Goal: Transaction & Acquisition: Purchase product/service

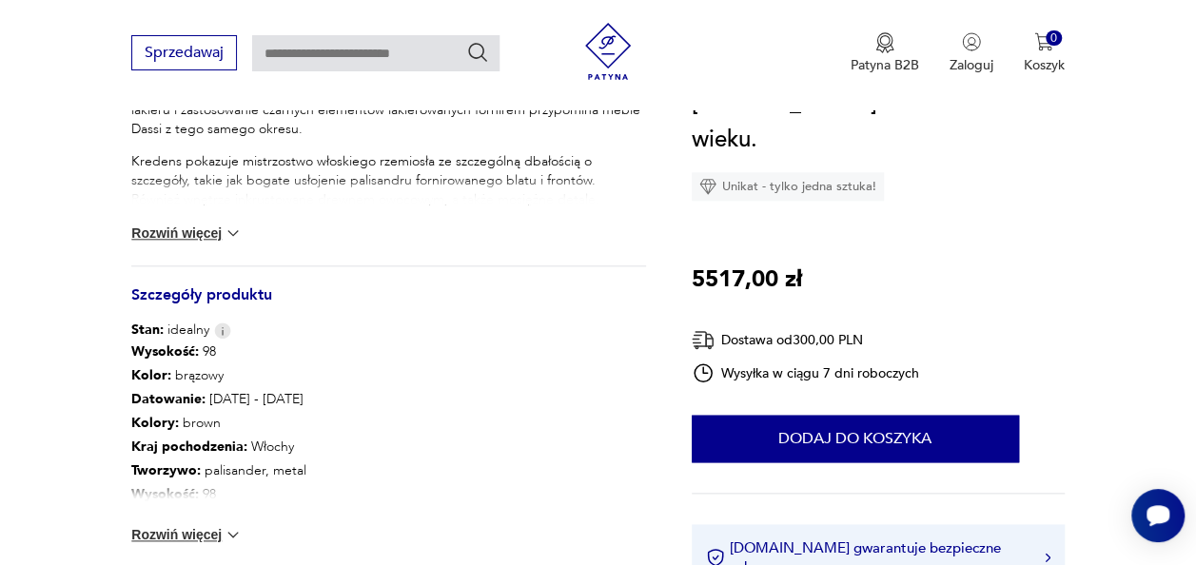
scroll to position [884, 0]
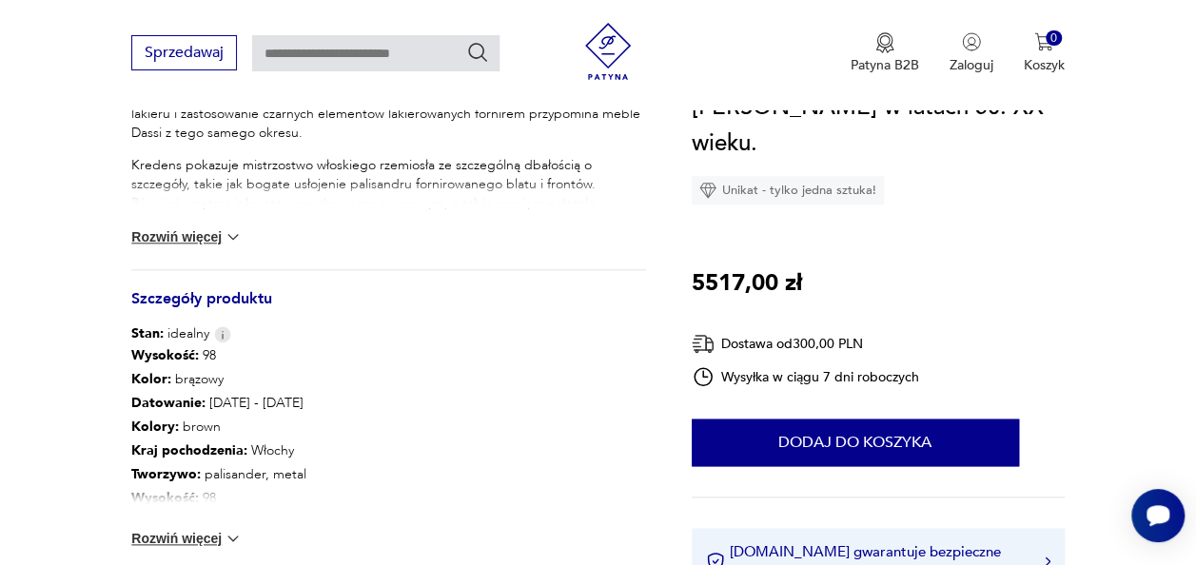
click at [229, 529] on img at bounding box center [233, 538] width 19 height 19
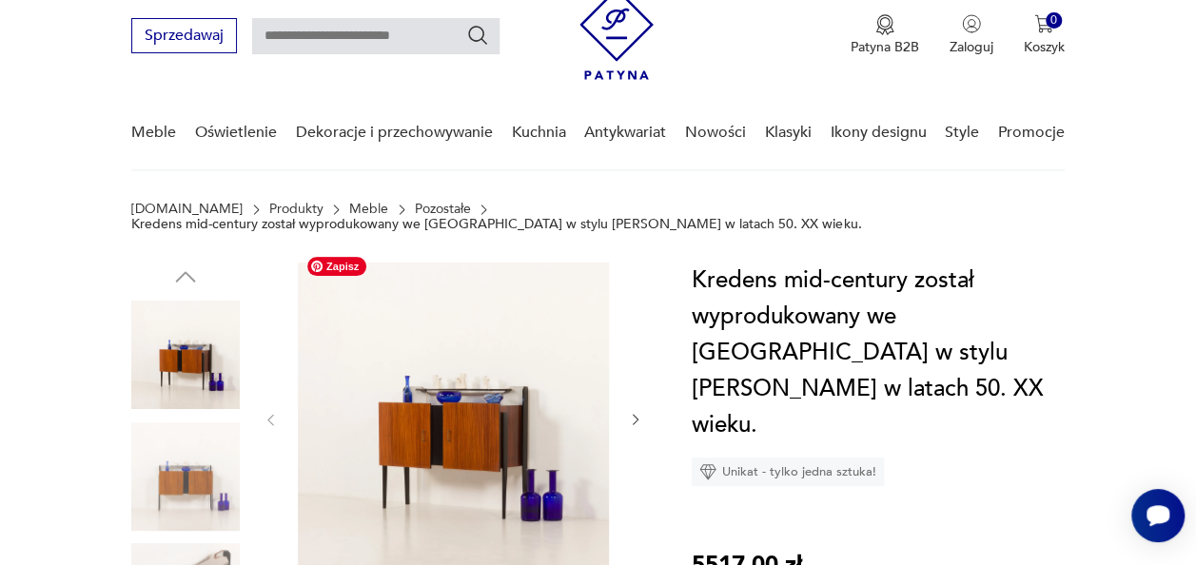
scroll to position [66, 0]
click at [437, 416] on img at bounding box center [453, 419] width 311 height 311
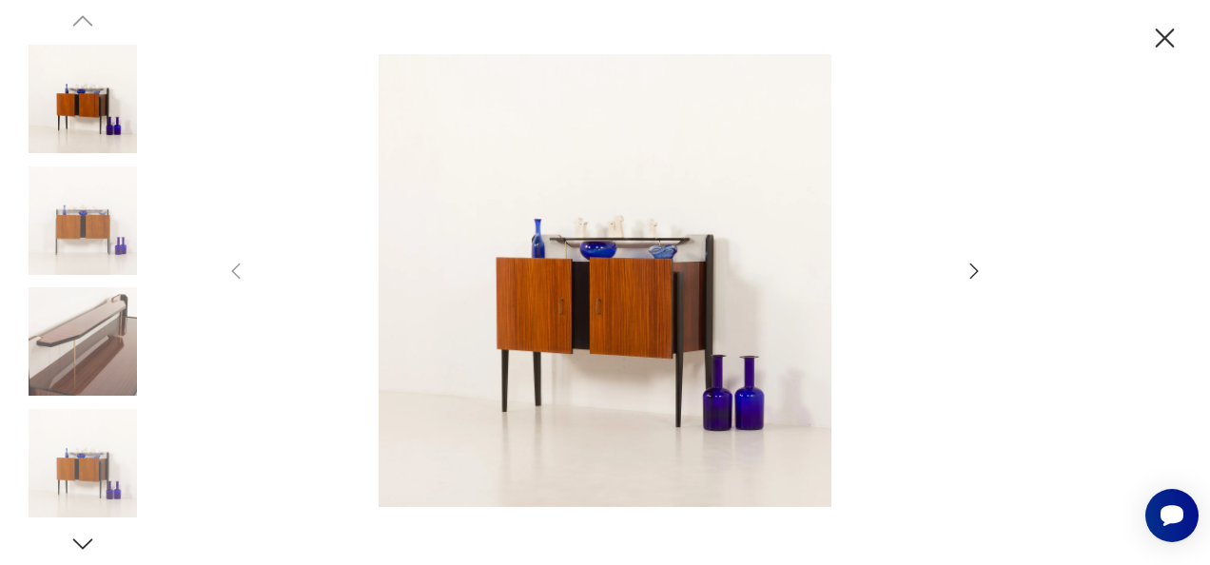
click at [986, 263] on div at bounding box center [605, 282] width 1210 height 565
click at [980, 268] on icon "button" at bounding box center [974, 271] width 23 height 23
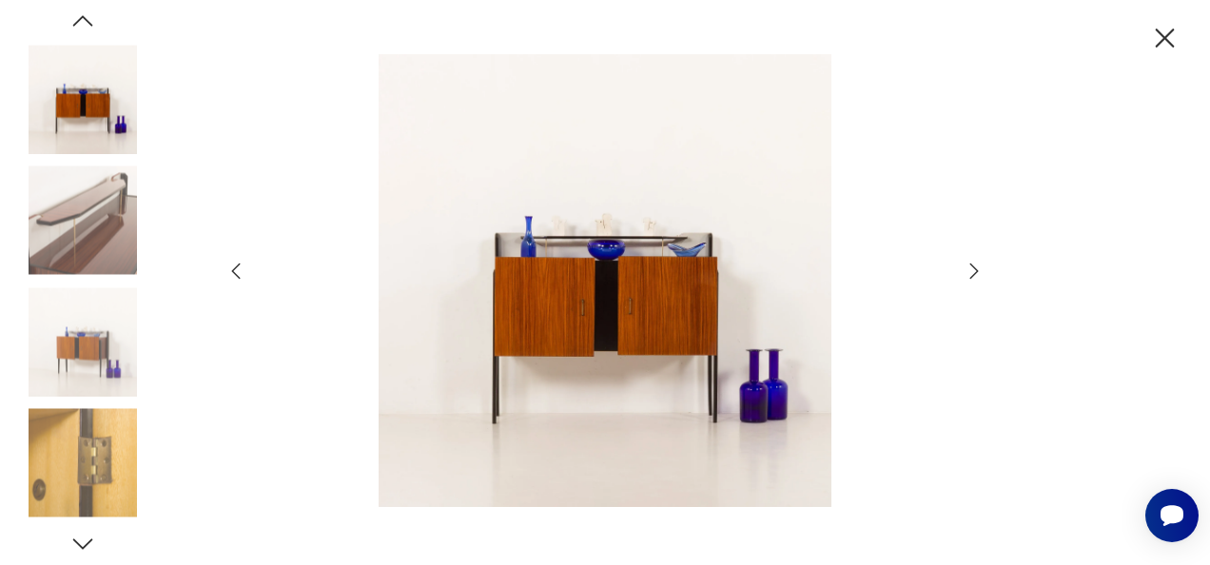
click at [980, 268] on icon "button" at bounding box center [974, 271] width 23 height 23
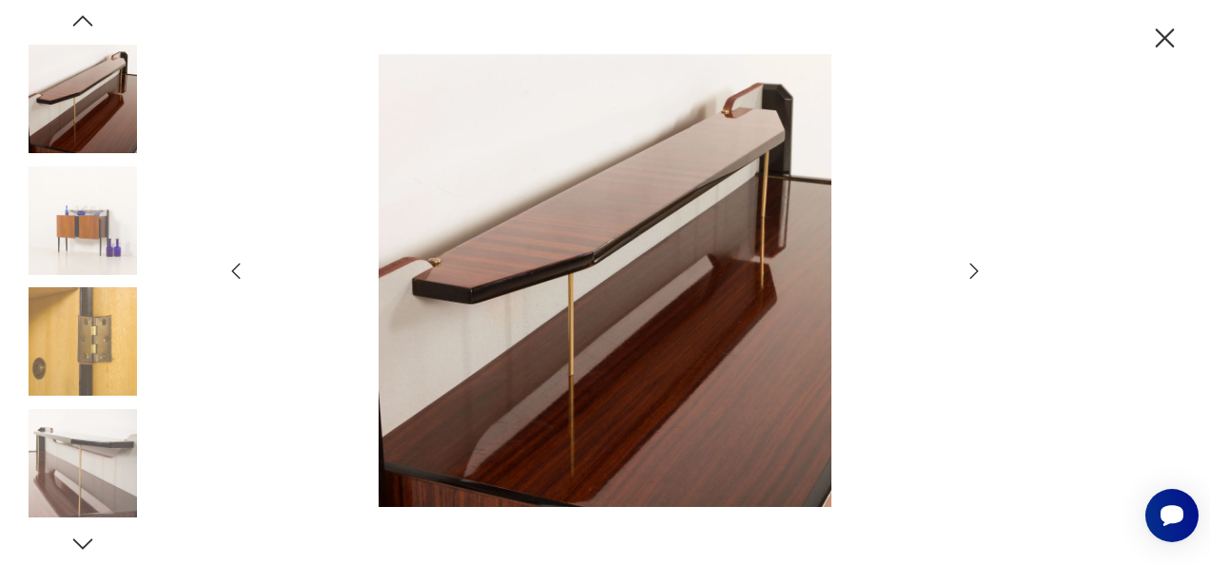
click at [980, 268] on icon "button" at bounding box center [974, 271] width 23 height 23
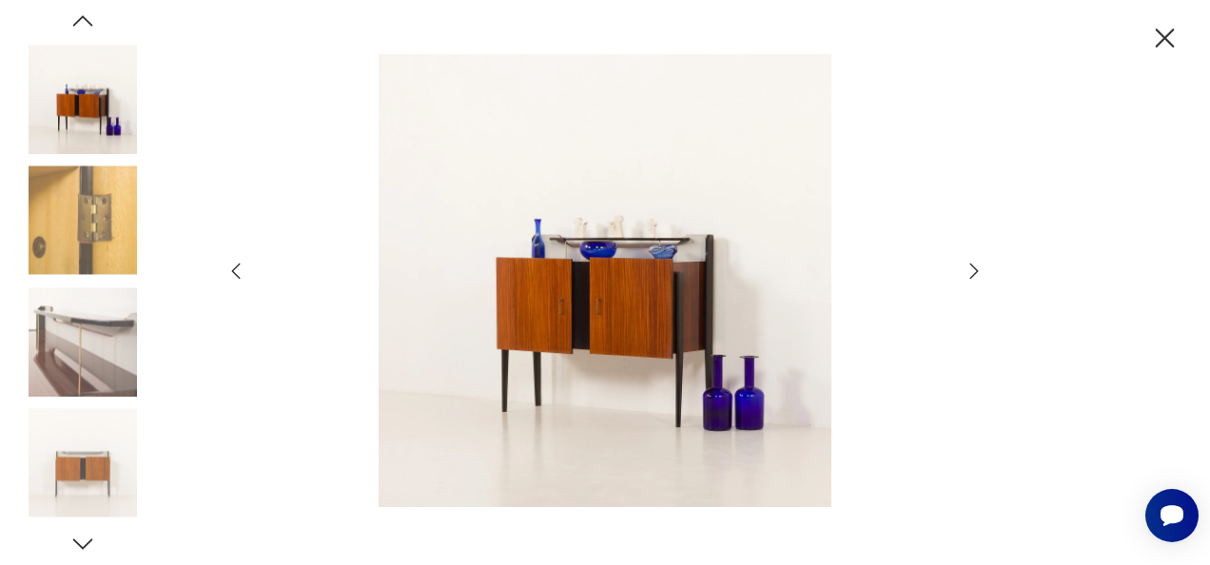
click at [1169, 44] on icon "button" at bounding box center [1164, 38] width 33 height 33
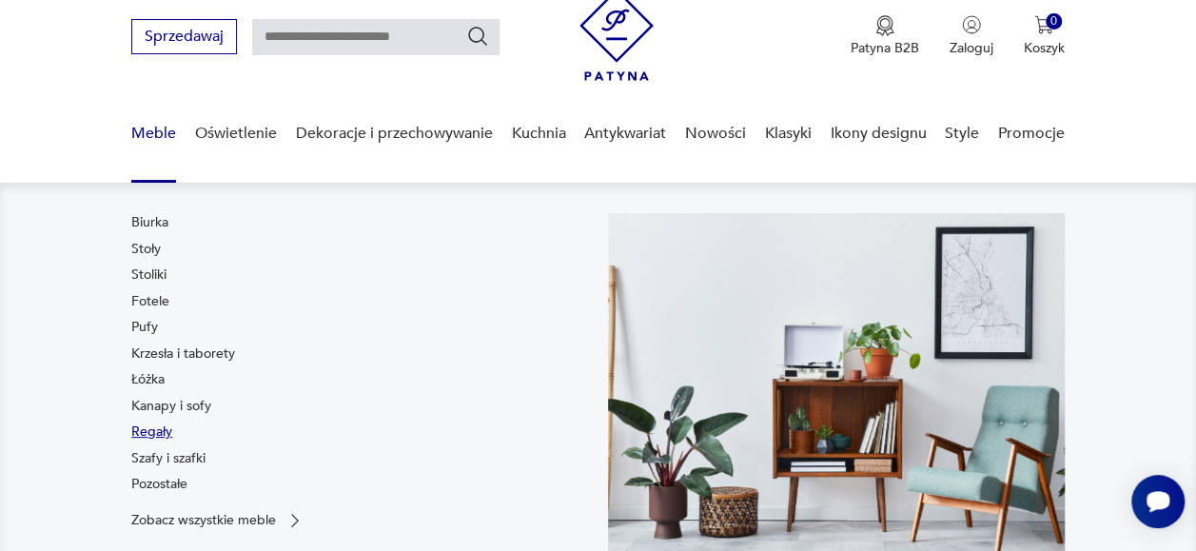
click at [145, 427] on link "Regały" at bounding box center [151, 431] width 41 height 19
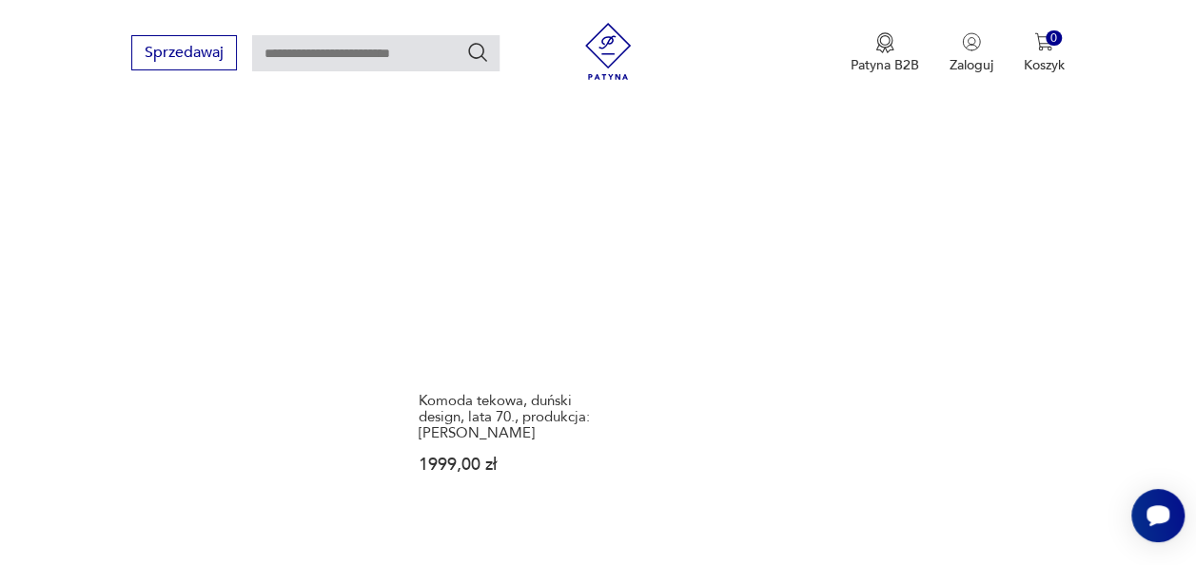
scroll to position [2899, 0]
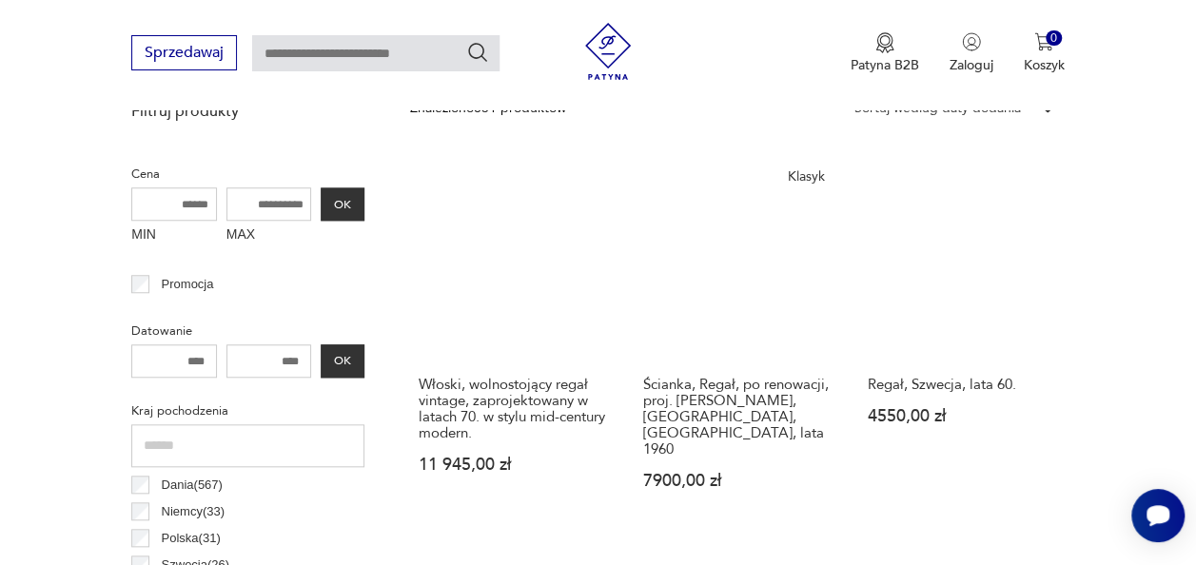
scroll to position [700, 0]
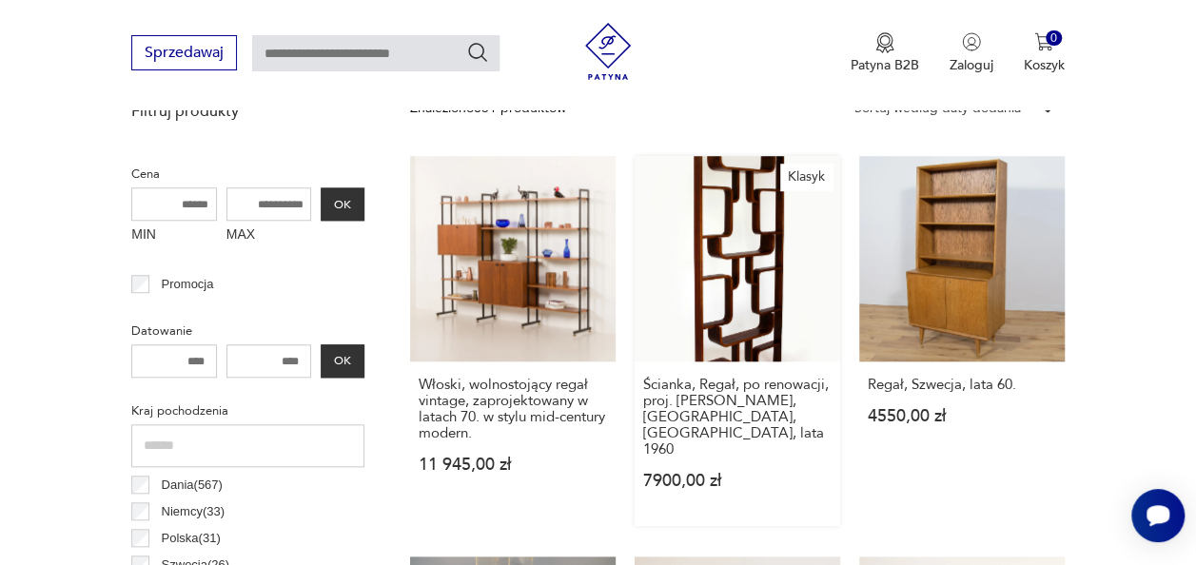
click at [741, 257] on link "Klasyk Ścianka, Regał, po renowacji, proj. Ludvik Volak, Holesov, Czechy, lata …" at bounding box center [737, 341] width 205 height 370
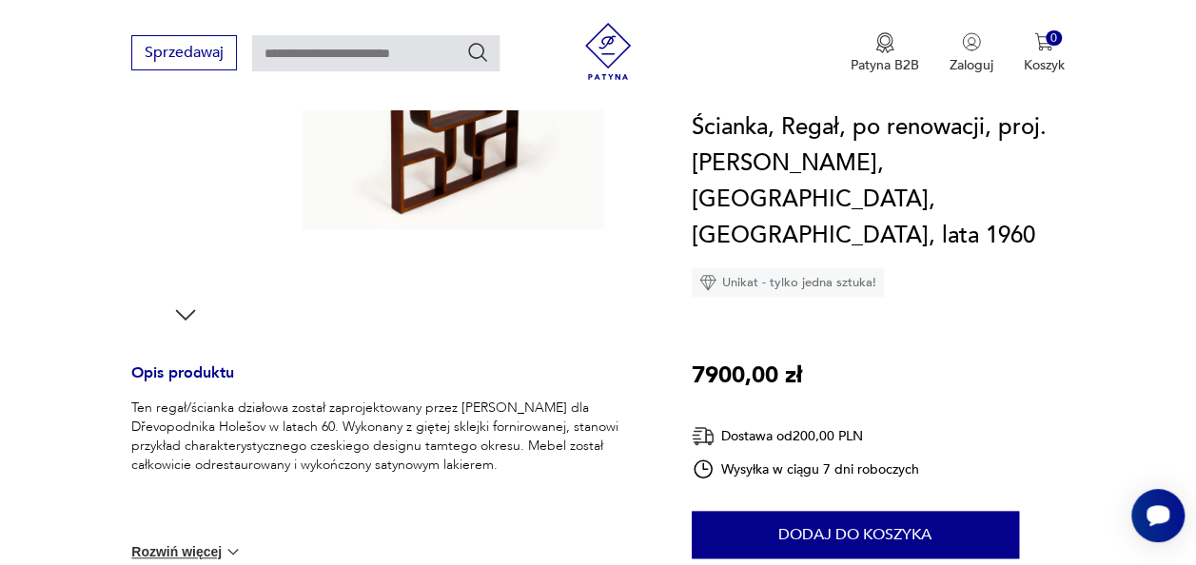
scroll to position [559, 0]
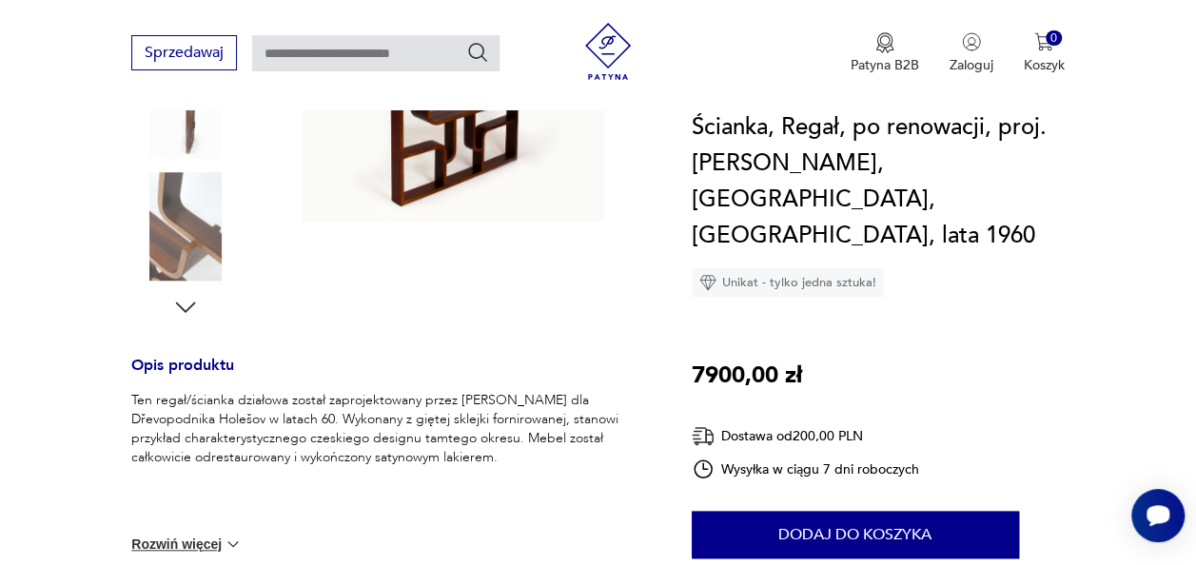
click at [230, 535] on img at bounding box center [233, 544] width 19 height 19
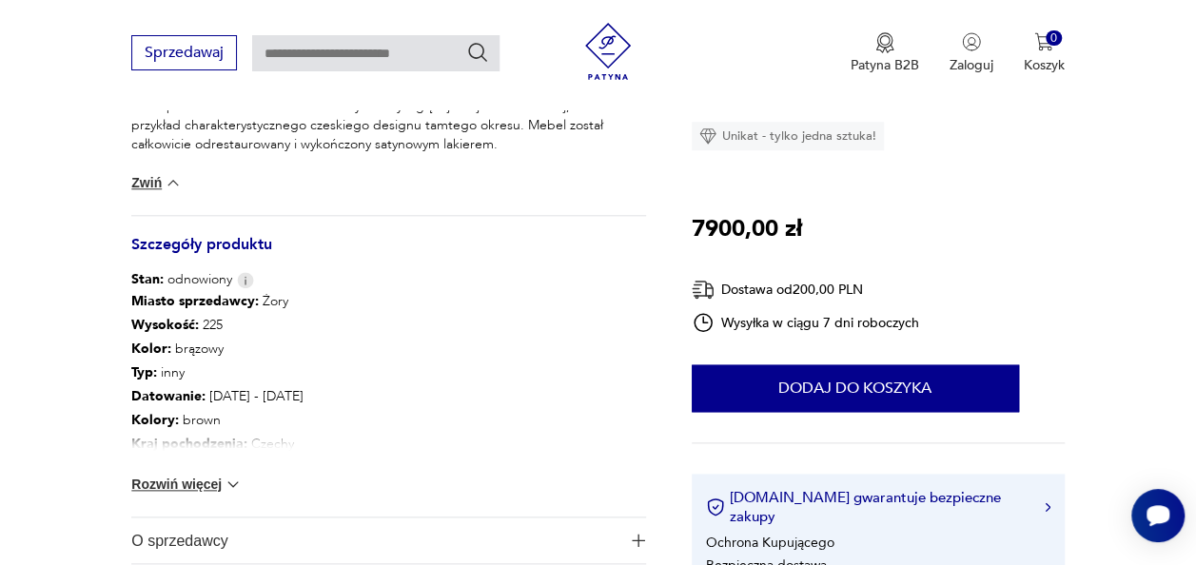
scroll to position [873, 0]
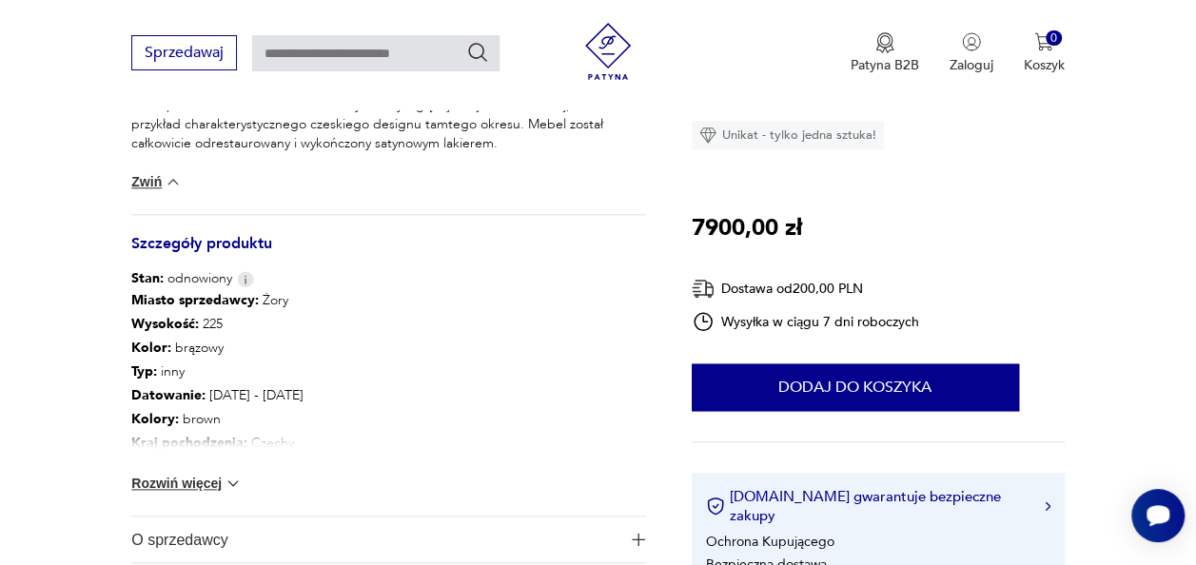
click at [227, 474] on img at bounding box center [233, 483] width 19 height 19
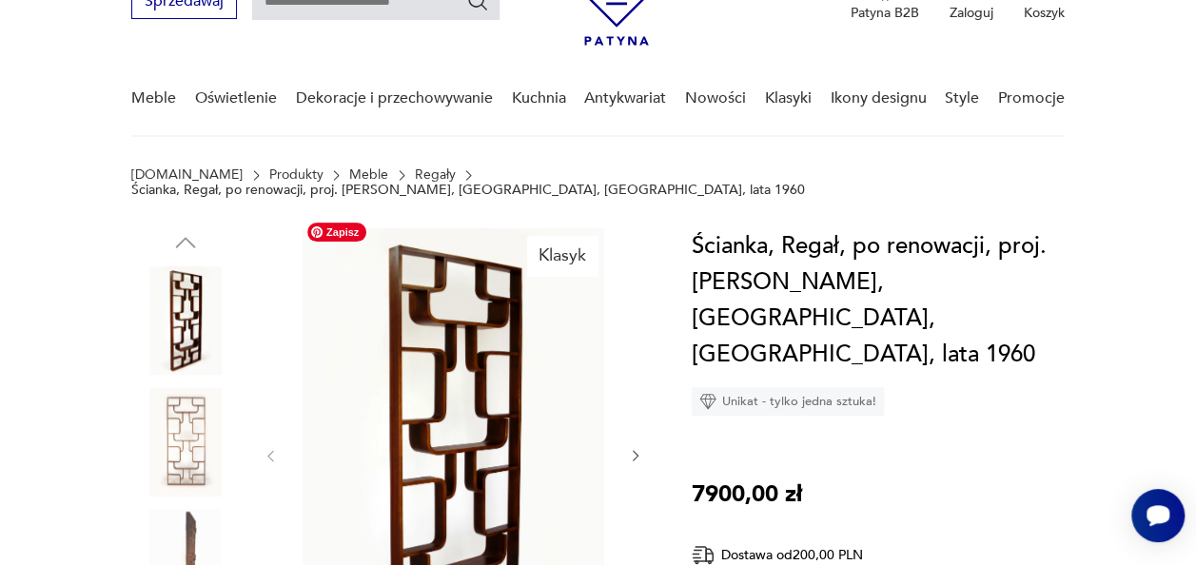
scroll to position [99, 0]
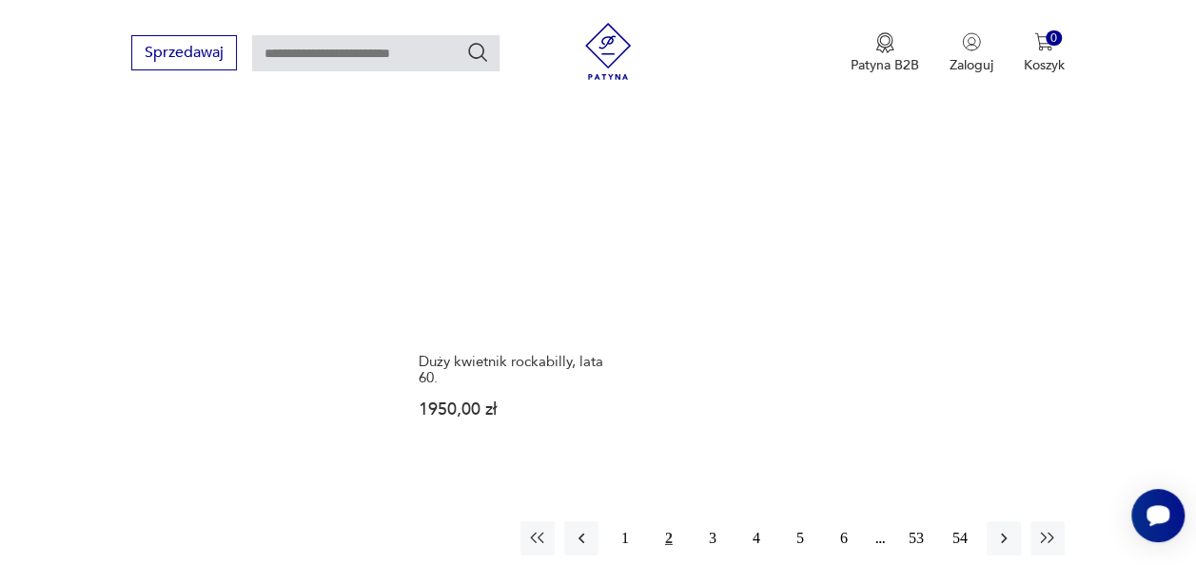
scroll to position [2668, 0]
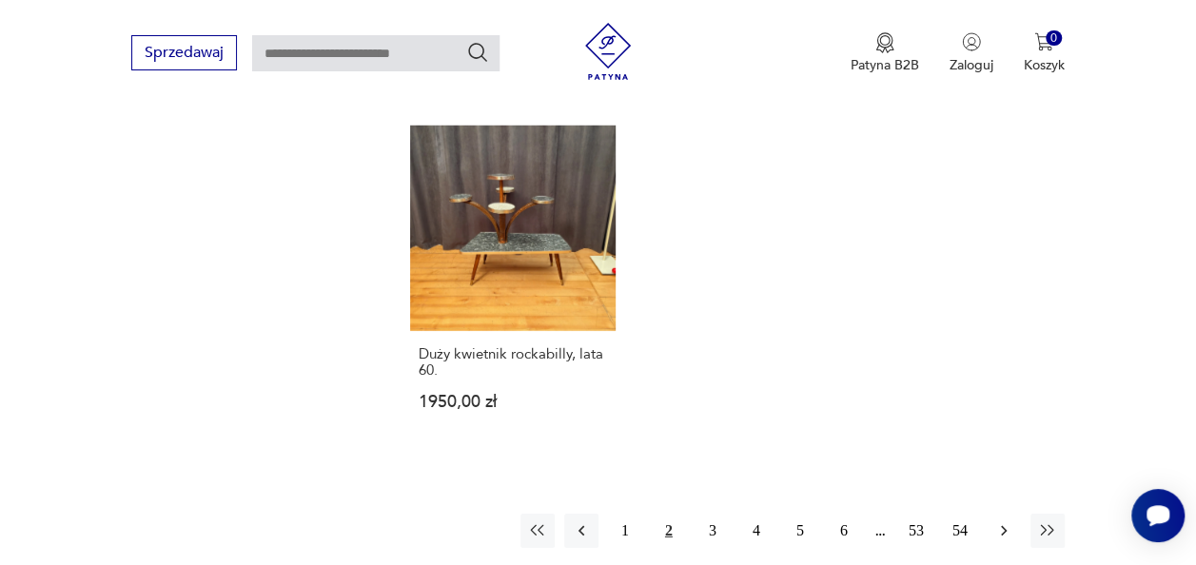
click at [1000, 521] on icon "button" at bounding box center [1003, 530] width 19 height 19
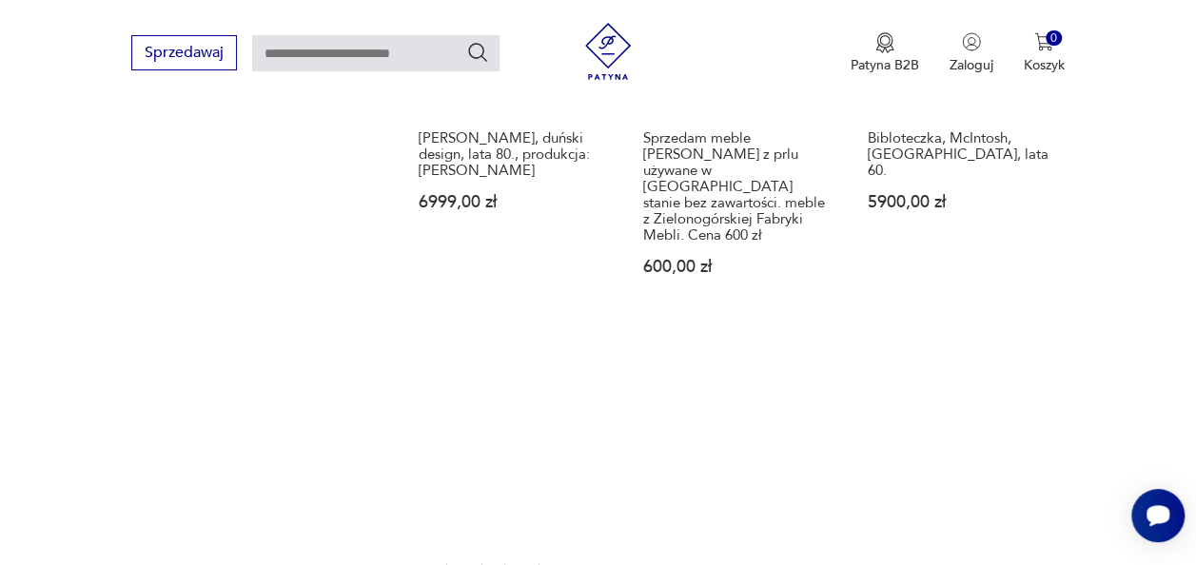
scroll to position [2614, 0]
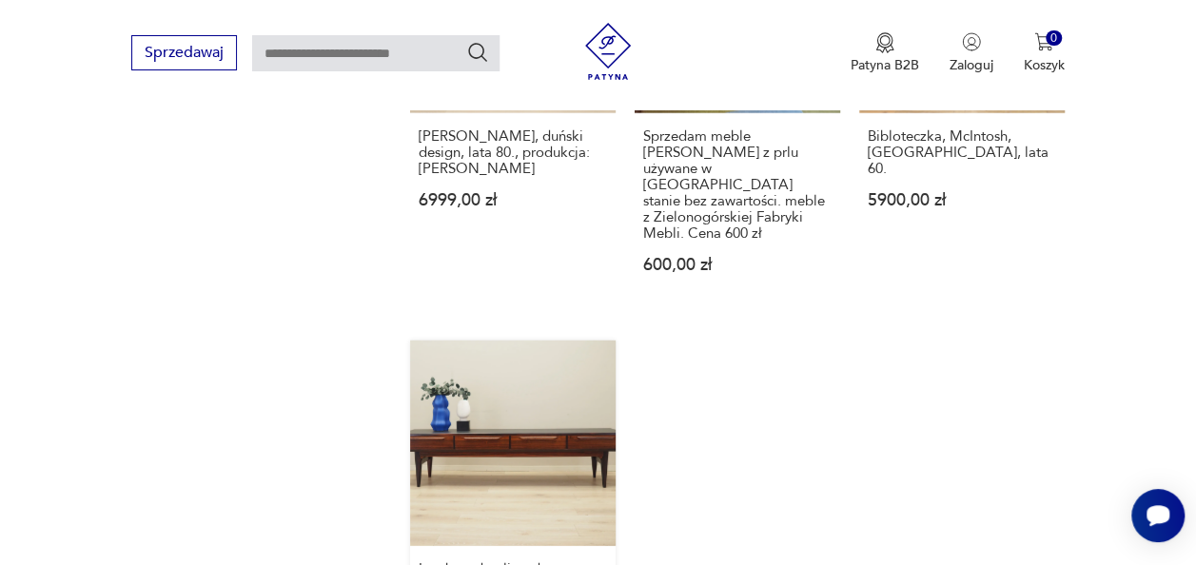
click at [510, 358] on link "Lowboard palisandrowy, duński design, lata 70., produkcja: Dania 7499,00 zł" at bounding box center [512, 510] width 205 height 338
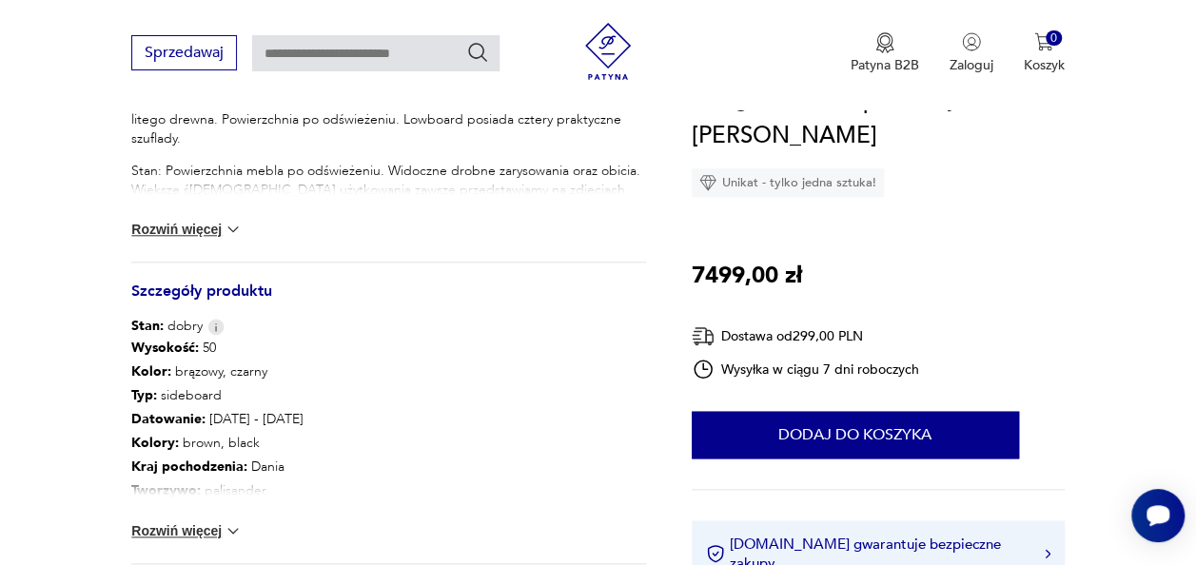
scroll to position [881, 0]
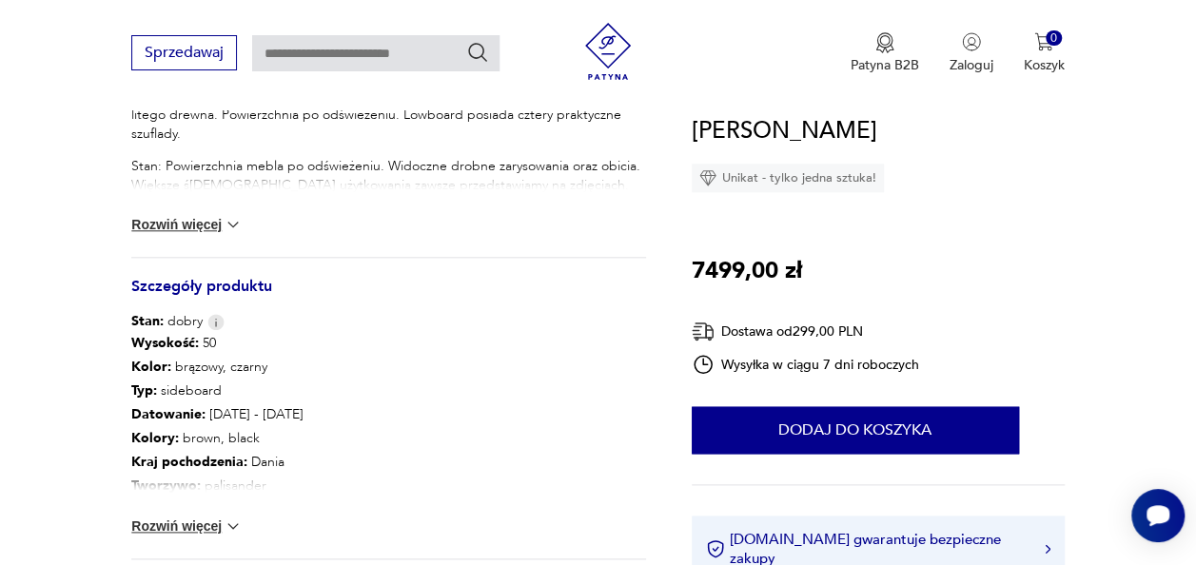
click at [231, 528] on img at bounding box center [233, 526] width 19 height 19
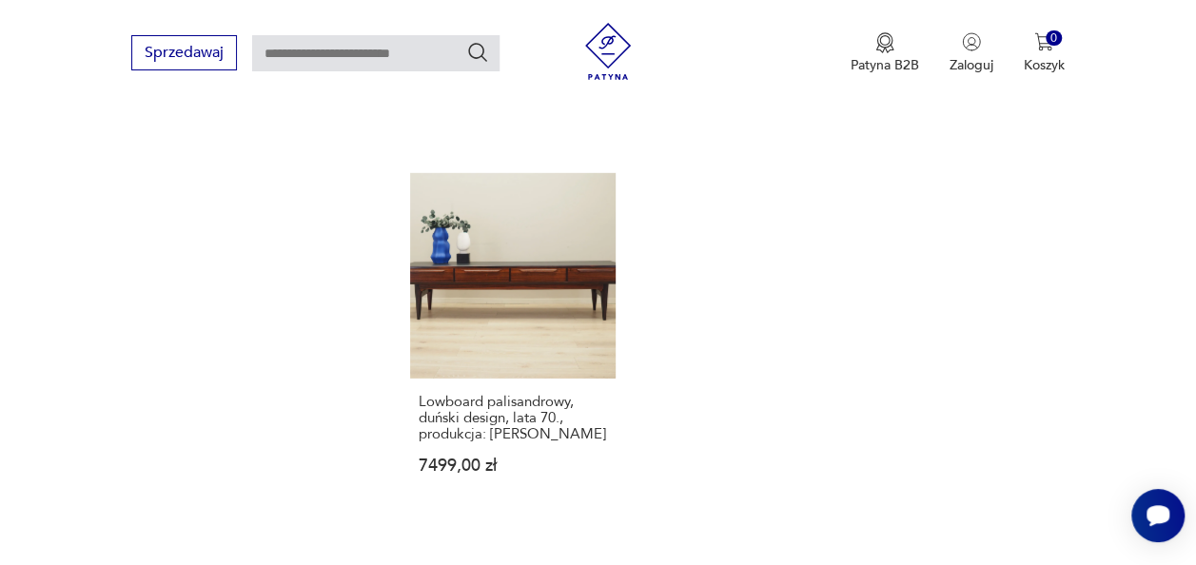
scroll to position [2784, 0]
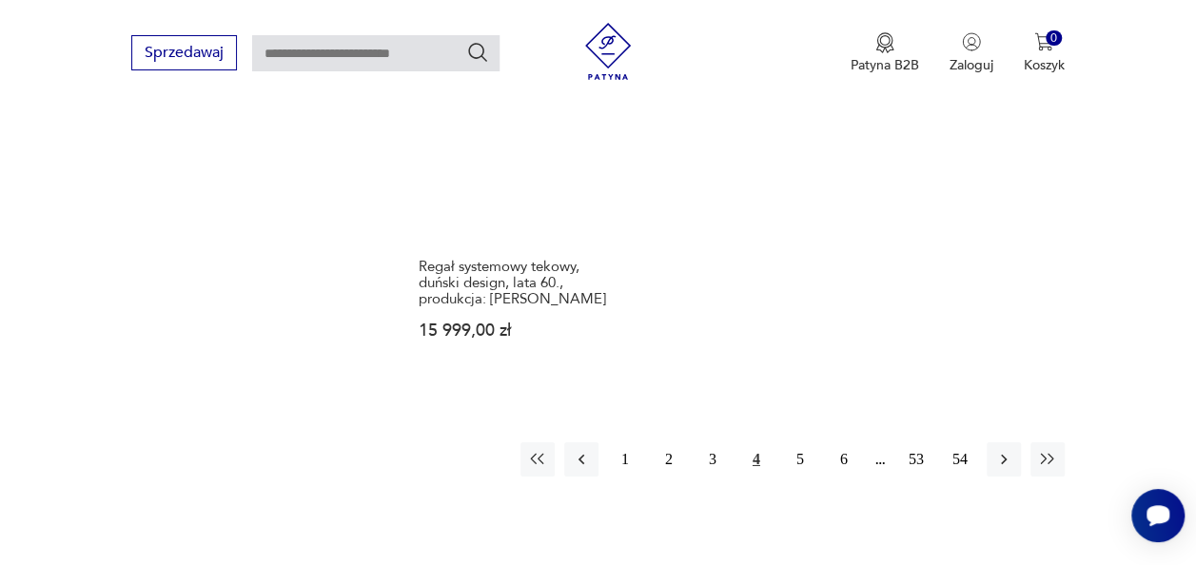
scroll to position [2938, 0]
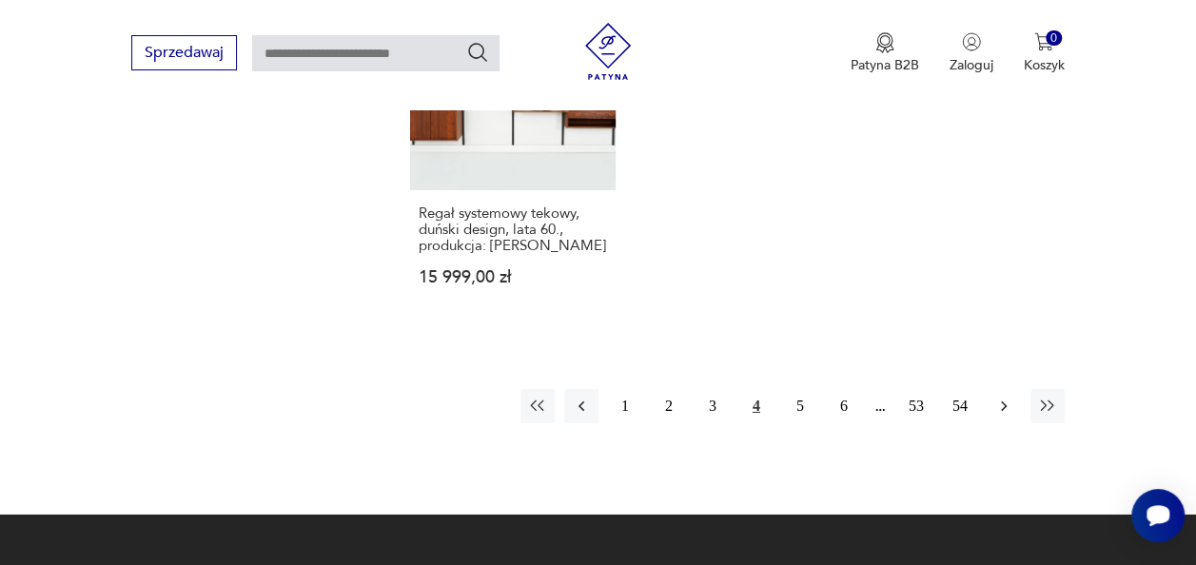
click at [1001, 401] on icon "button" at bounding box center [1004, 406] width 6 height 10
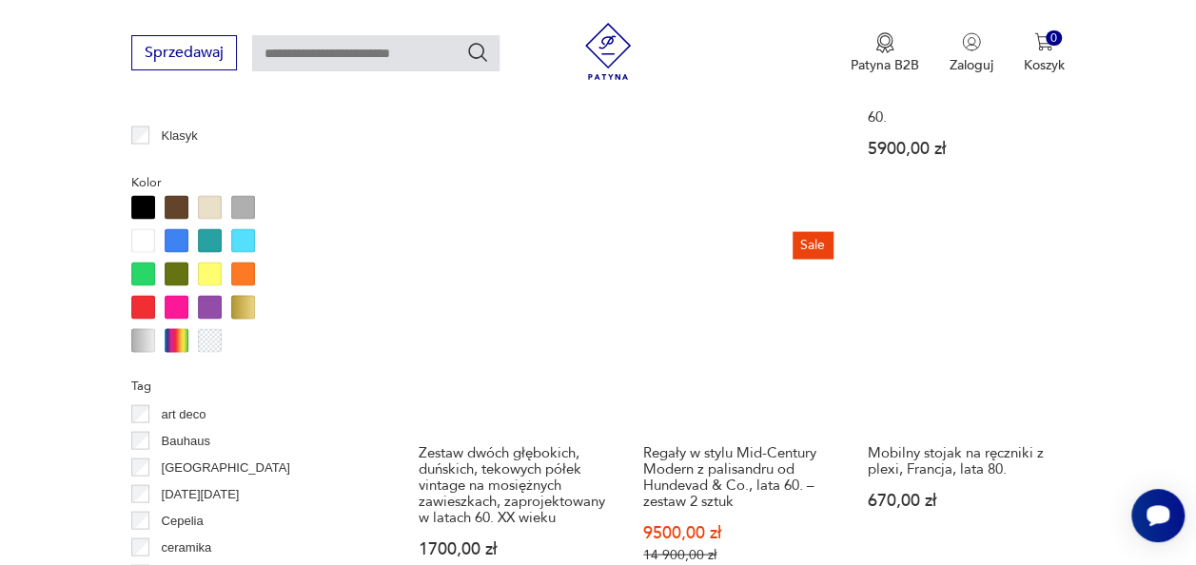
scroll to position [1787, 0]
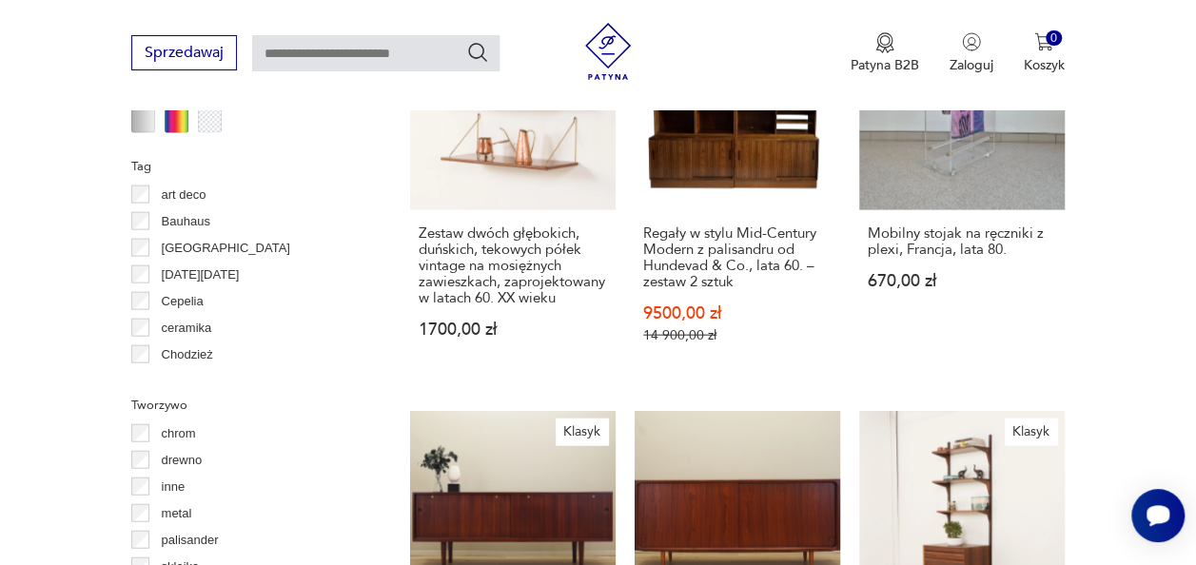
click at [1137, 440] on section "Filtruj produkty Cena MIN MAX OK Promocja Datowanie OK Kraj pochodzenia Dania (…" at bounding box center [598, 64] width 1196 height 2553
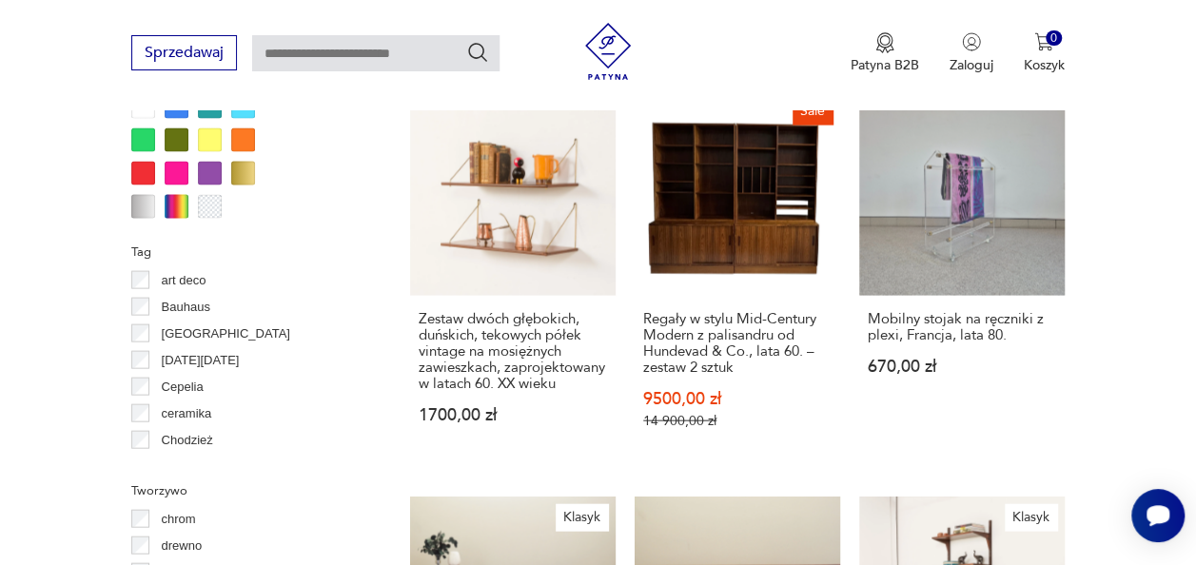
scroll to position [1920, 0]
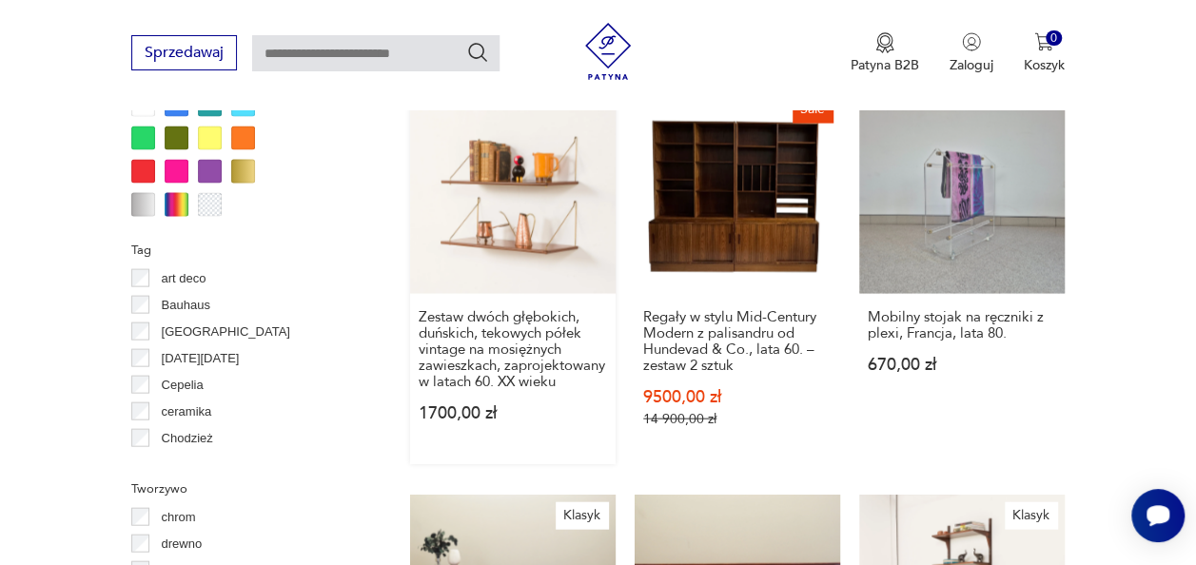
click at [533, 177] on link "Zestaw dwóch głębokich, duńskich, tekowych półek vintage na mosiężnych zawieszk…" at bounding box center [512, 276] width 205 height 376
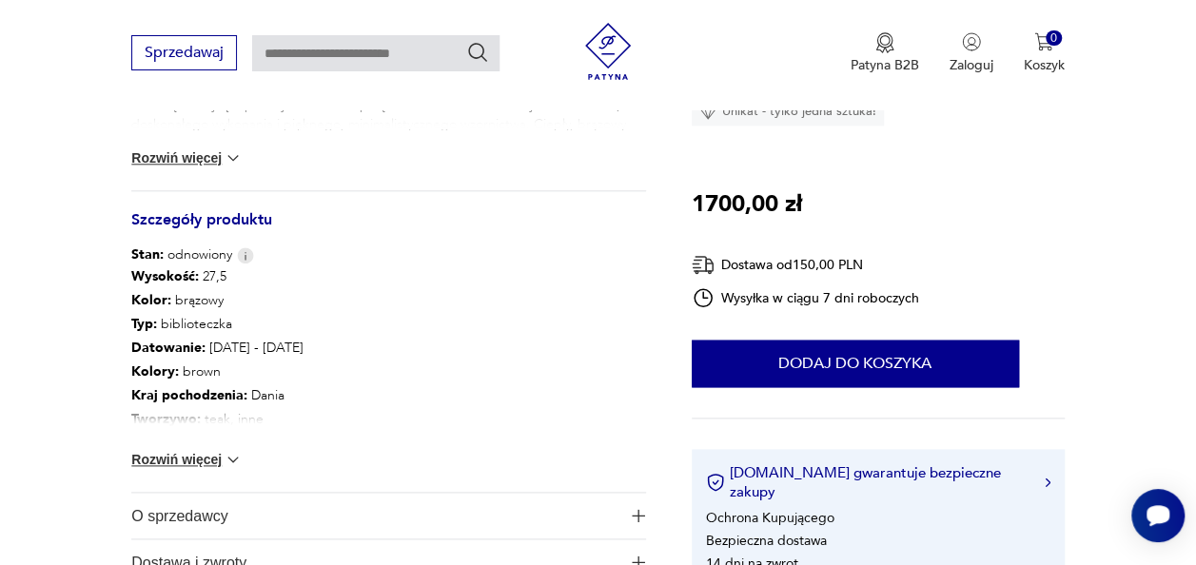
scroll to position [964, 0]
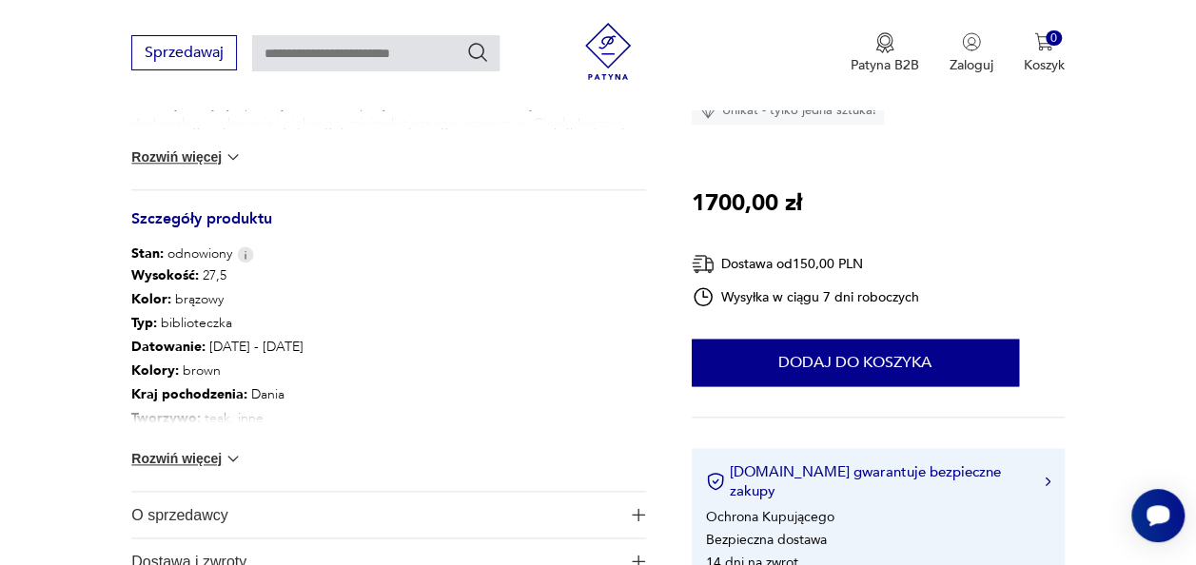
click at [230, 457] on img at bounding box center [233, 458] width 19 height 19
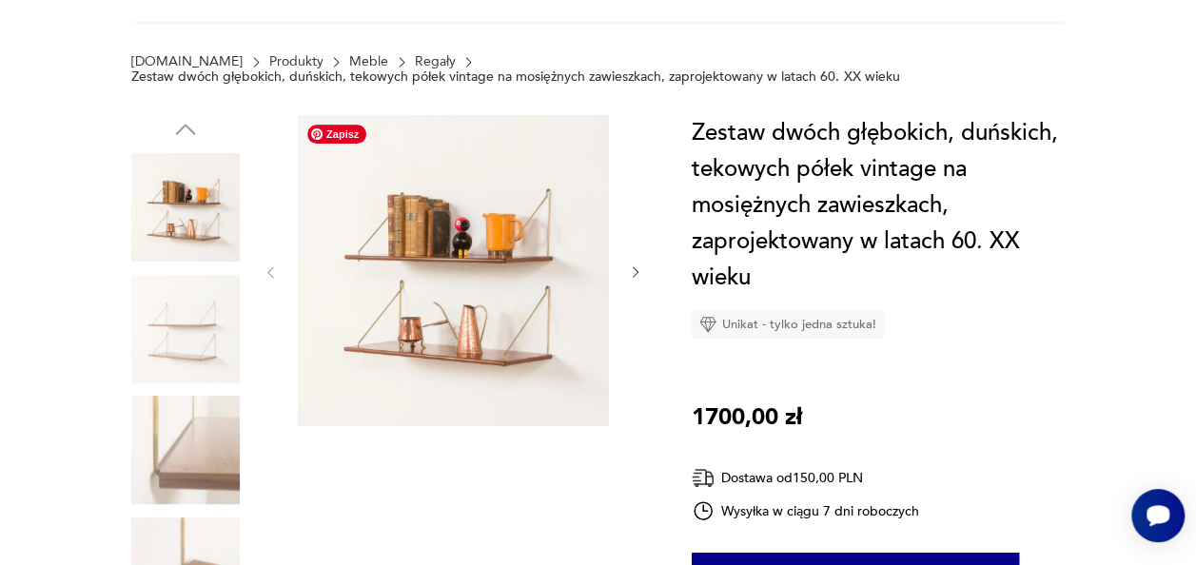
scroll to position [103, 0]
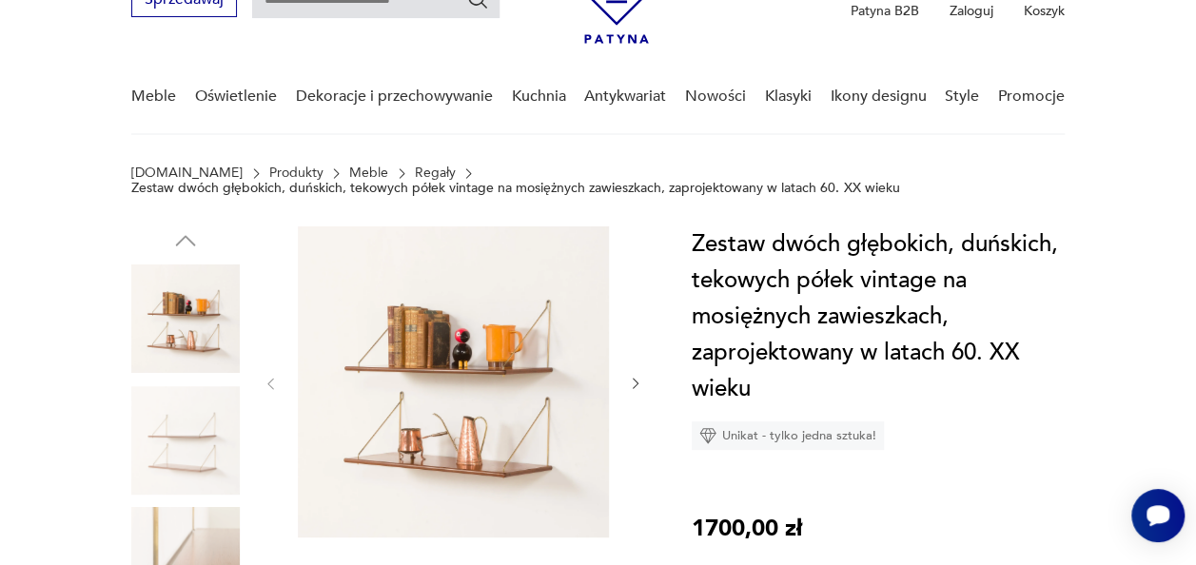
click at [207, 445] on img at bounding box center [185, 440] width 108 height 108
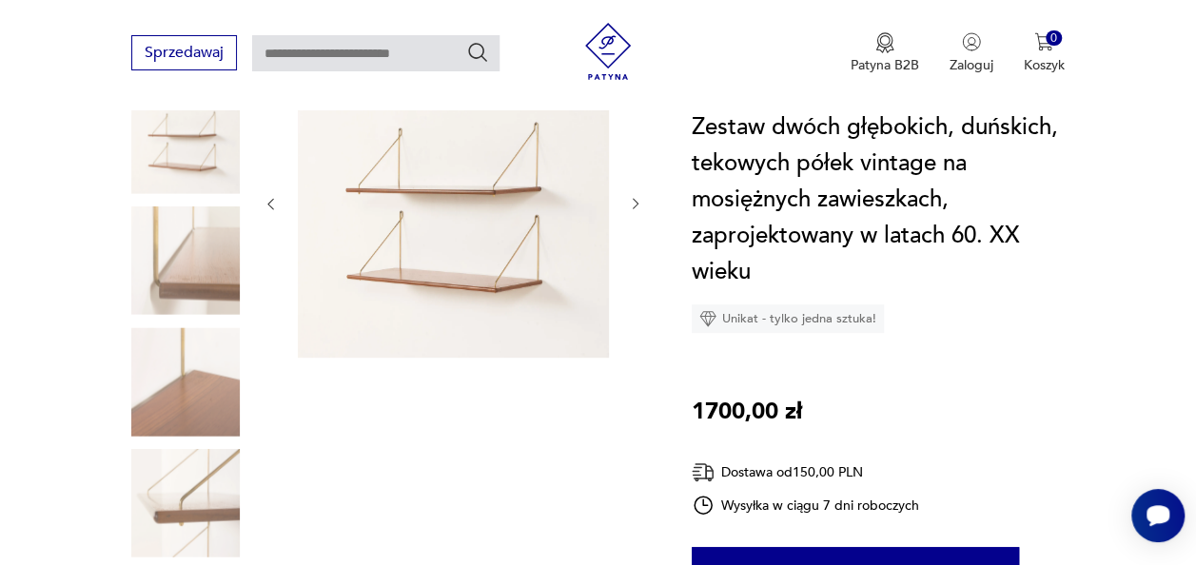
scroll to position [284, 0]
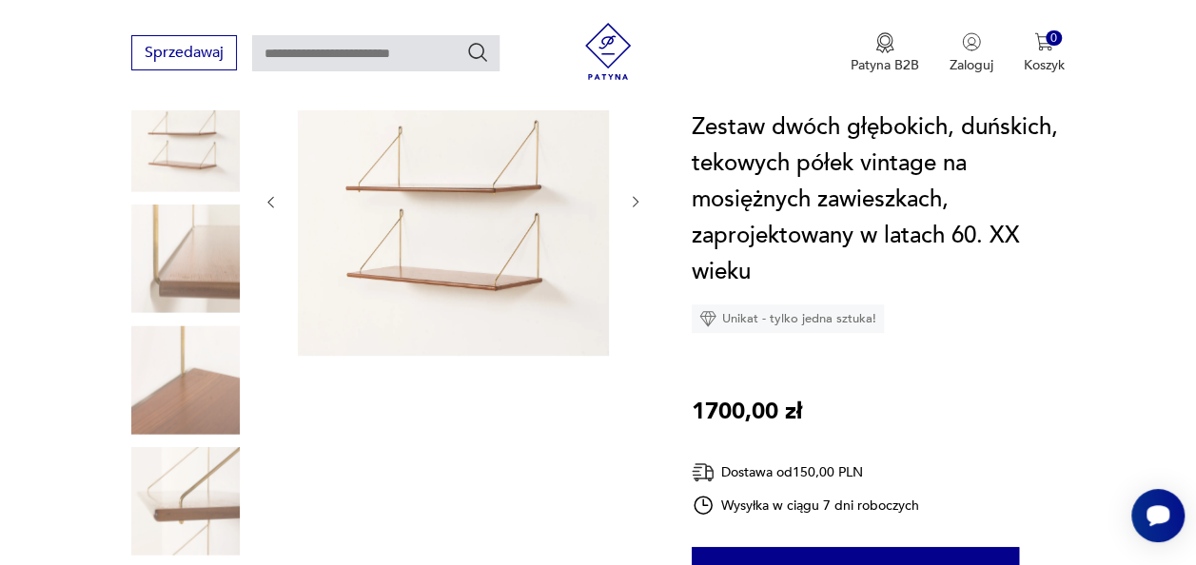
click at [202, 388] on img at bounding box center [185, 379] width 108 height 108
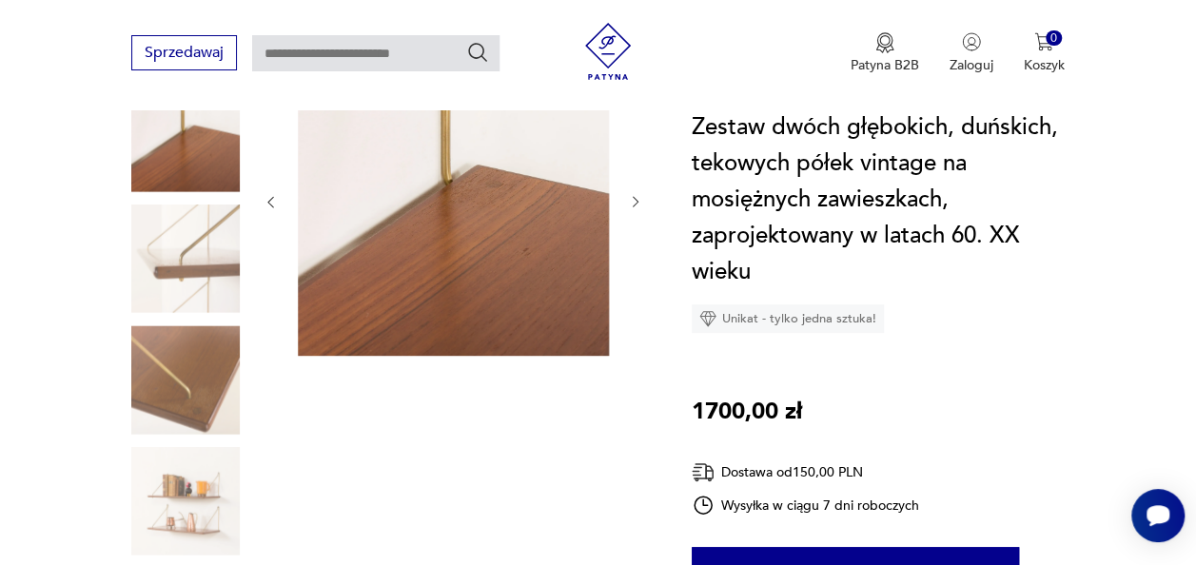
click at [194, 382] on img at bounding box center [185, 379] width 108 height 108
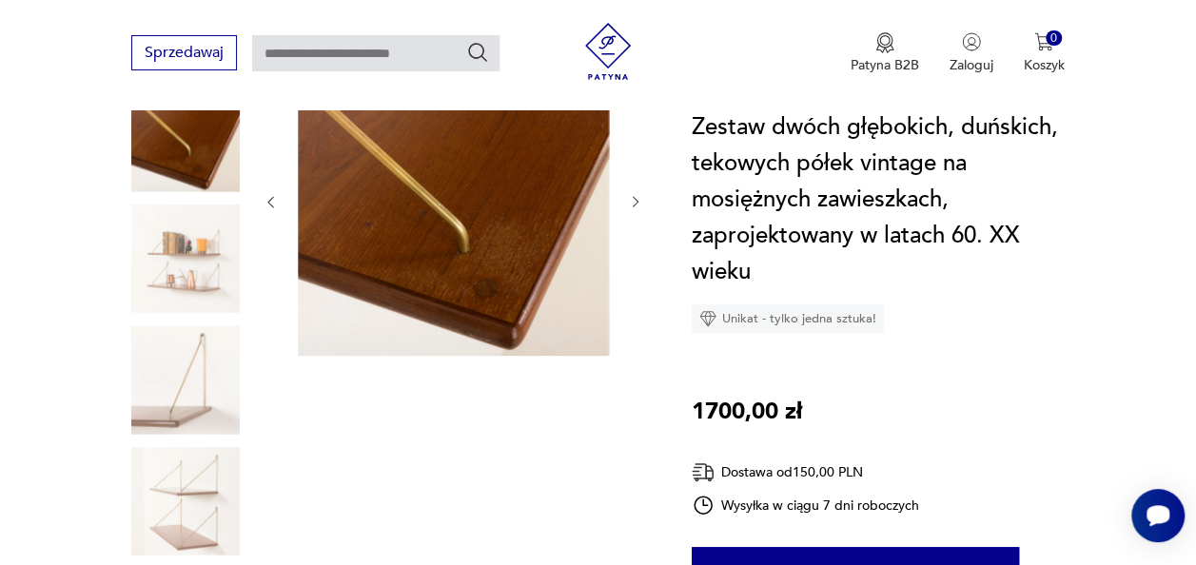
click at [201, 500] on img at bounding box center [185, 501] width 108 height 108
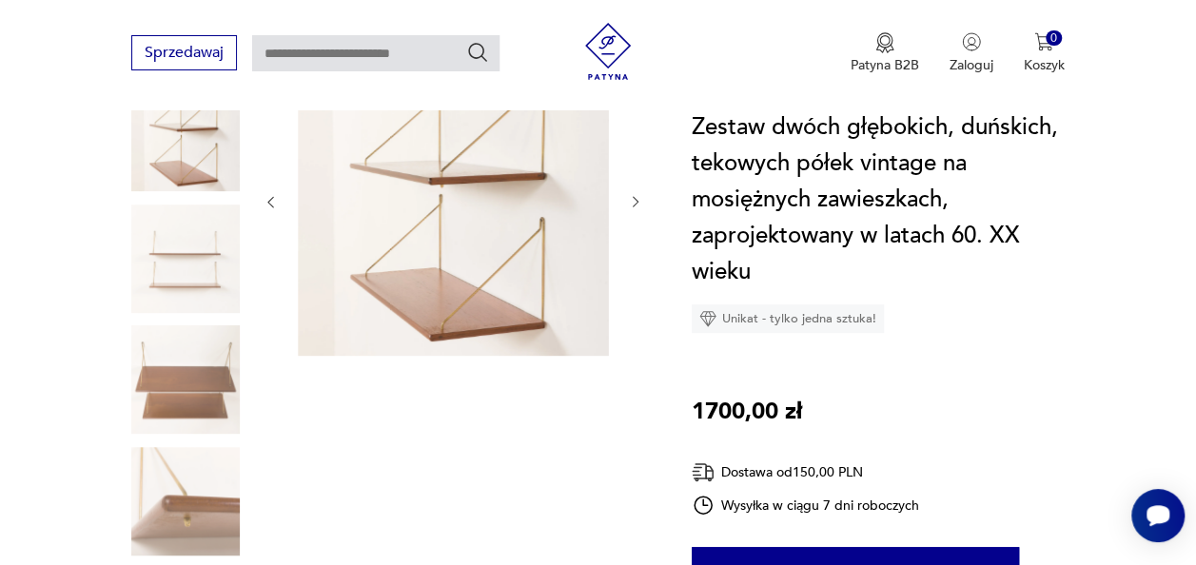
scroll to position [201, 0]
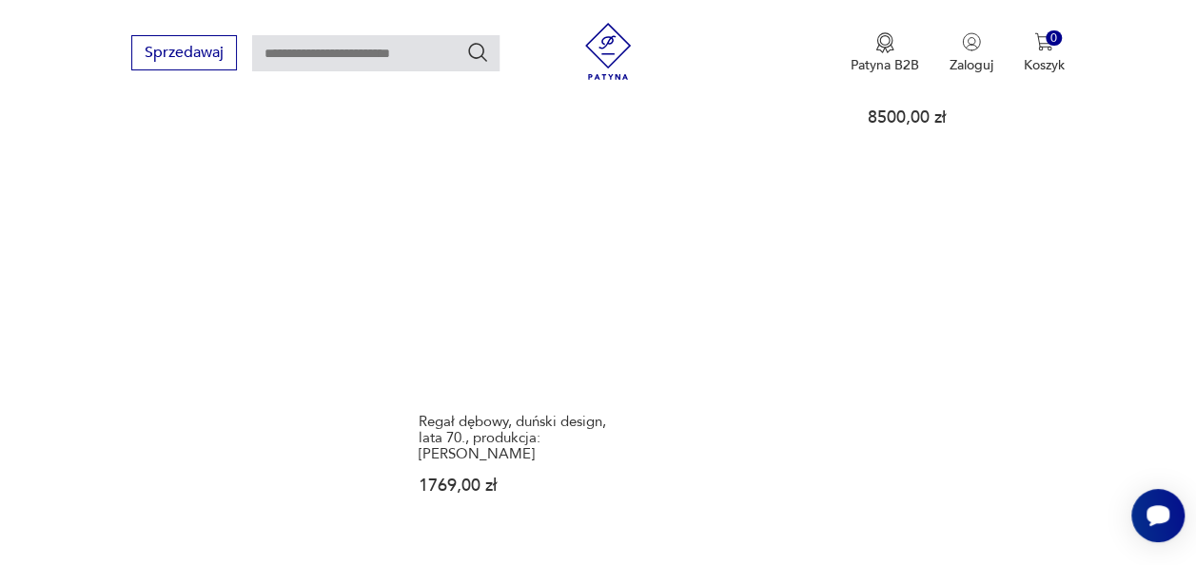
scroll to position [2687, 0]
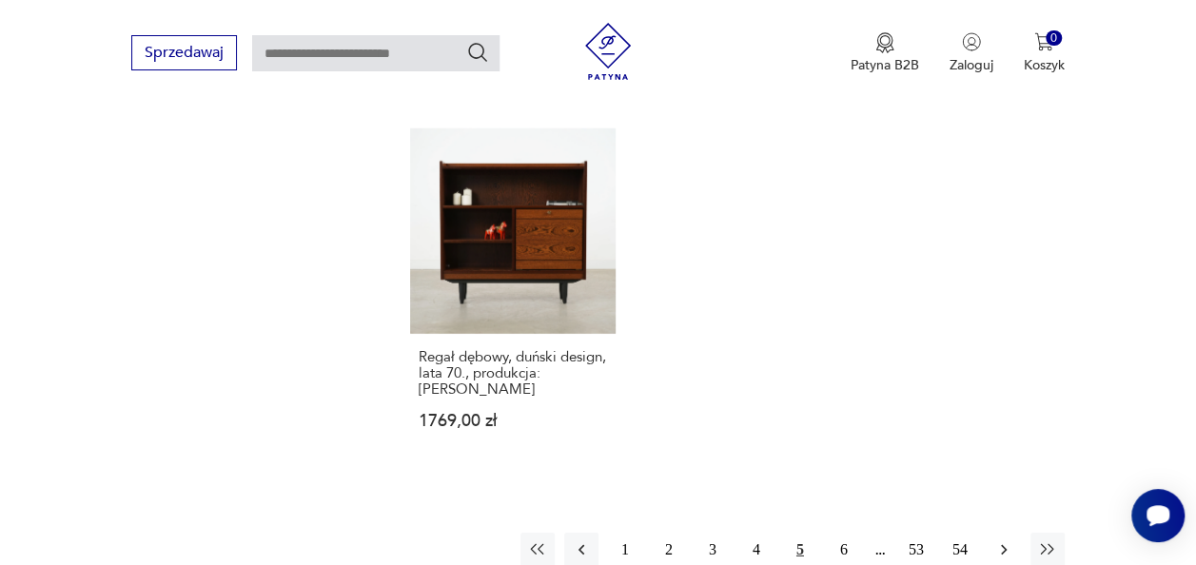
click at [1013, 533] on button "button" at bounding box center [1004, 550] width 34 height 34
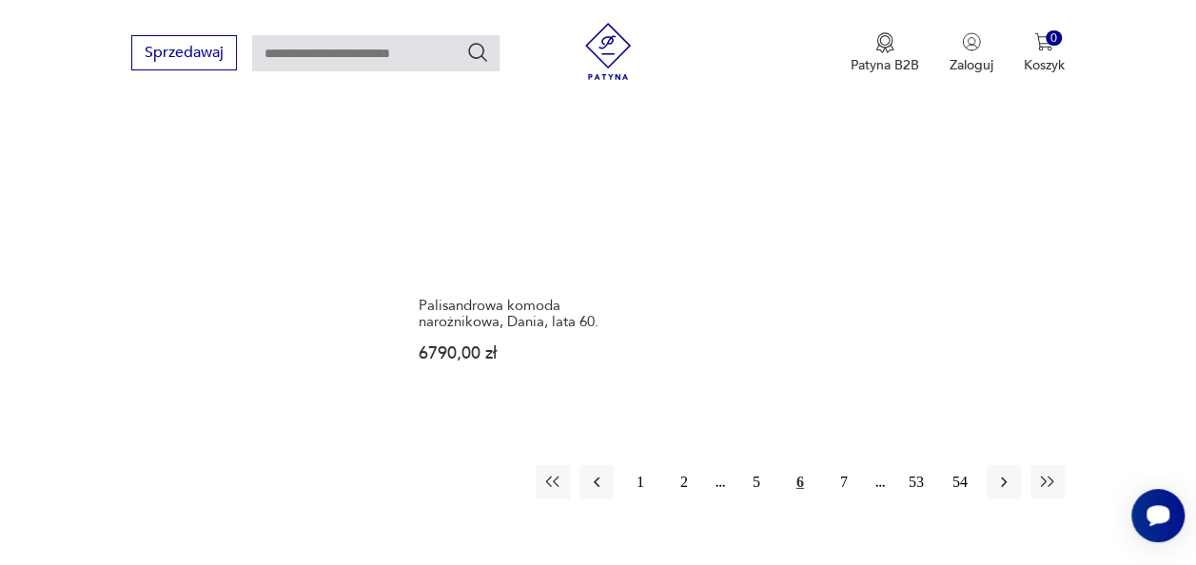
scroll to position [2637, 0]
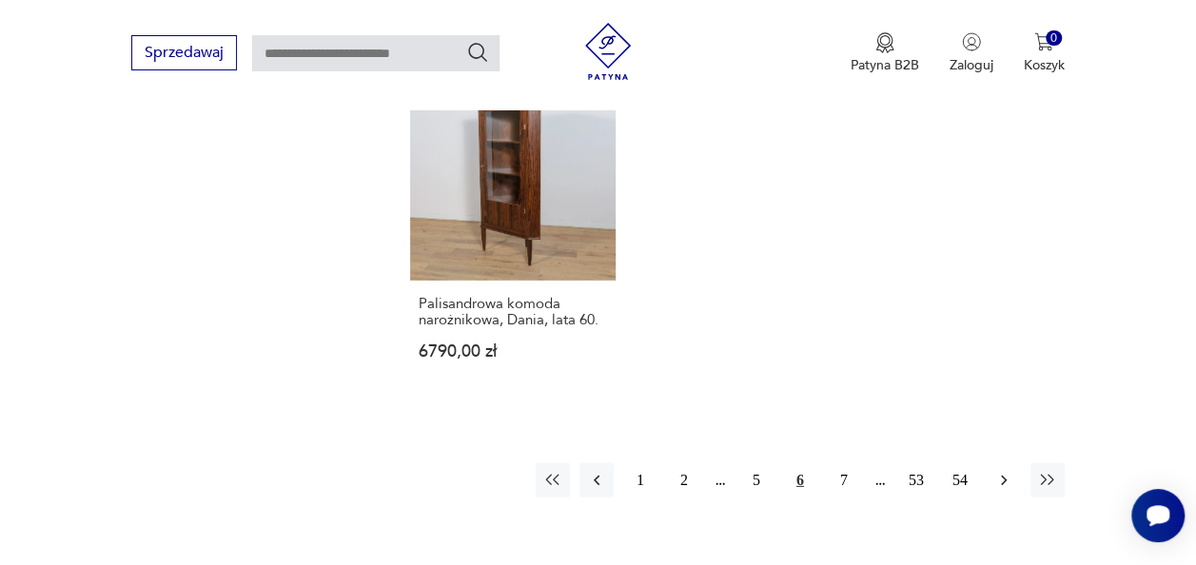
click at [1007, 471] on icon "button" at bounding box center [1003, 480] width 19 height 19
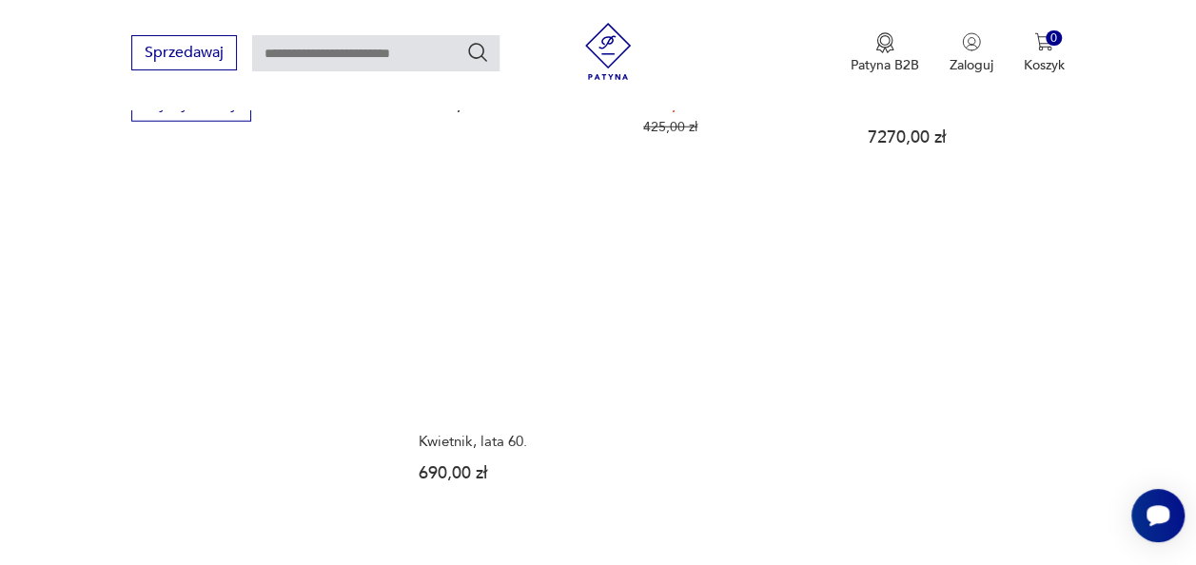
scroll to position [2660, 0]
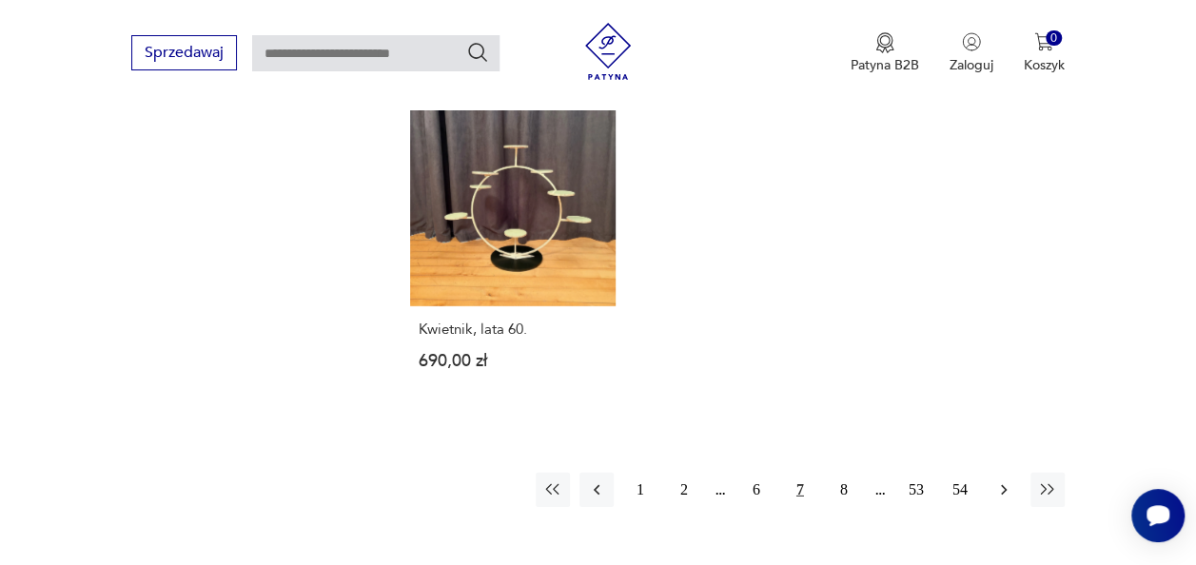
click at [1003, 485] on icon "button" at bounding box center [1004, 490] width 6 height 10
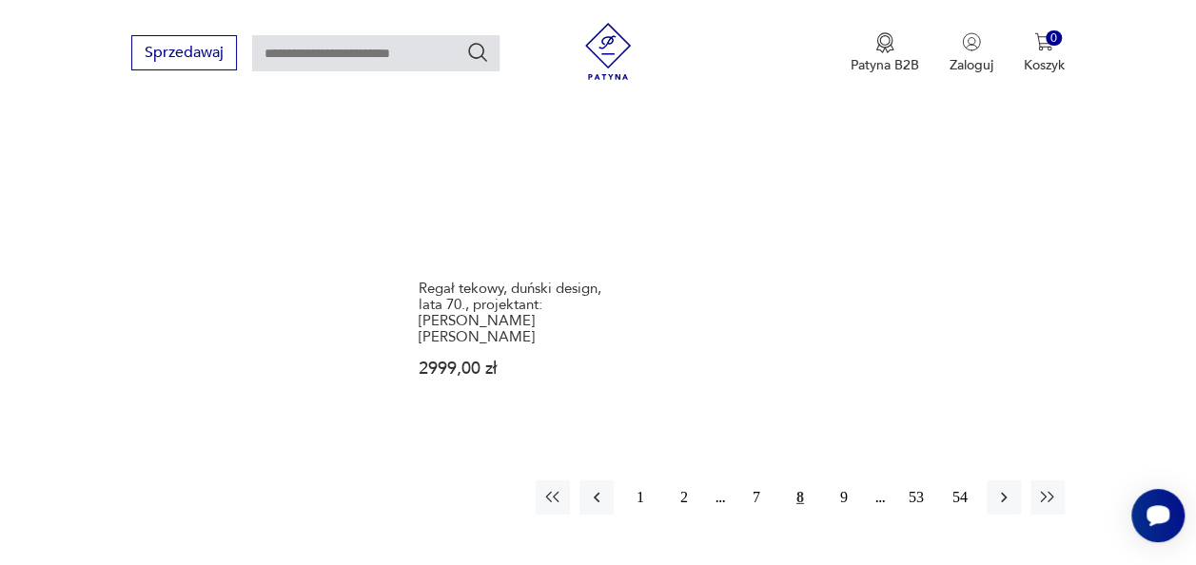
scroll to position [2656, 0]
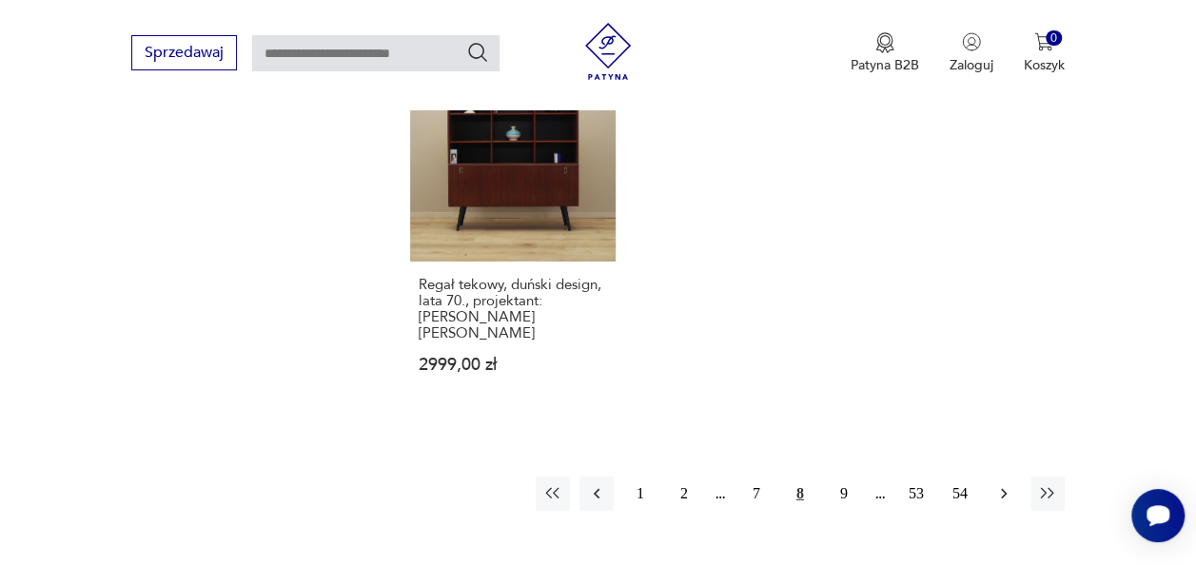
click at [1002, 484] on icon "button" at bounding box center [1003, 493] width 19 height 19
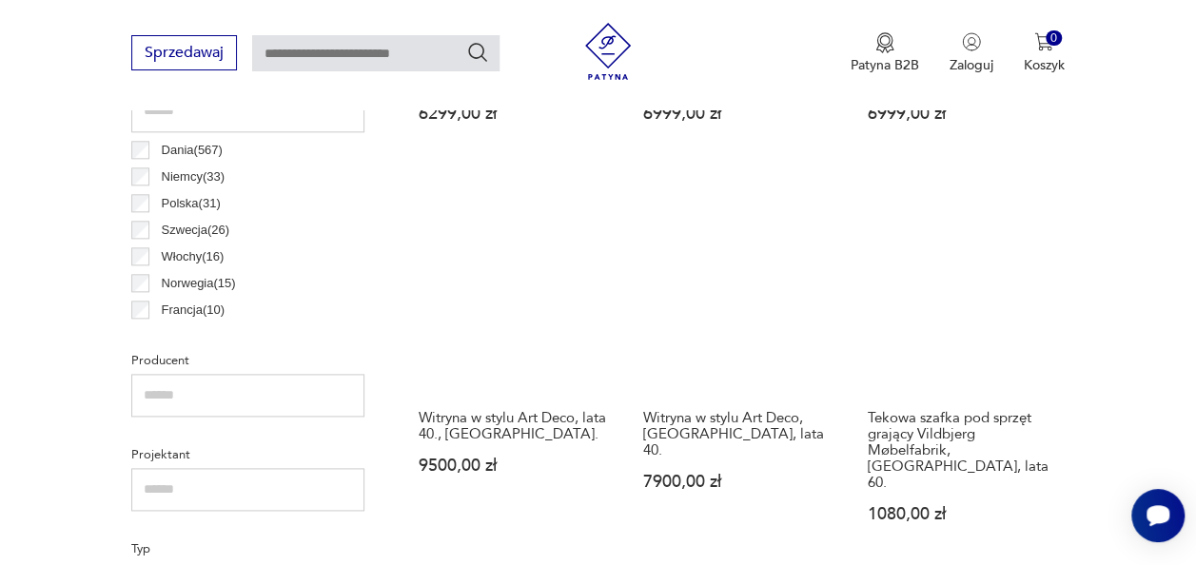
scroll to position [1045, 0]
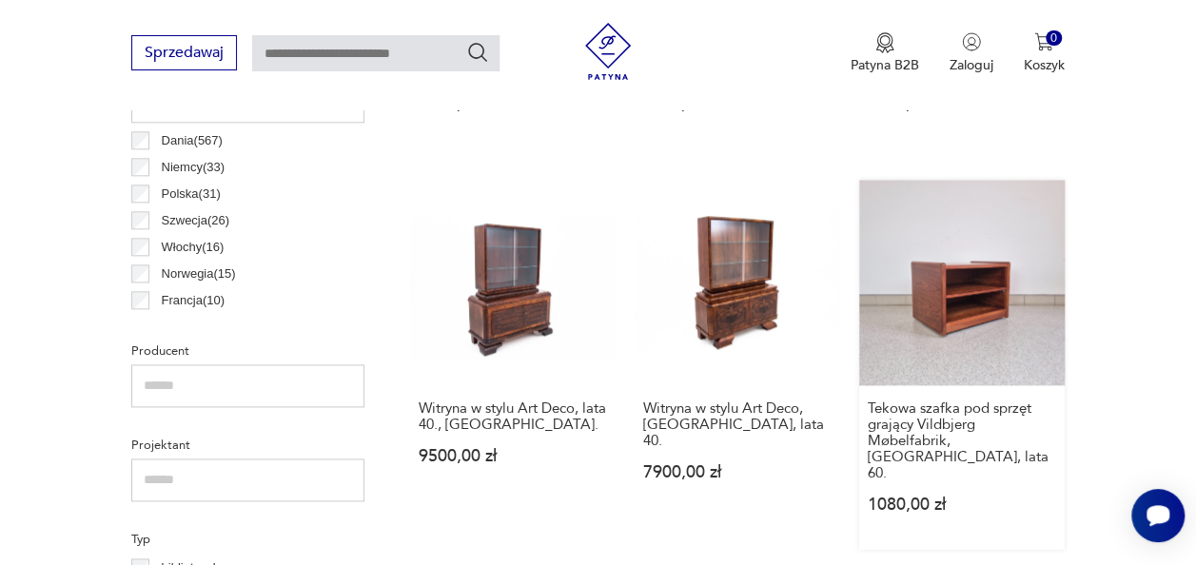
click at [986, 306] on link "Tekowa szafka pod sprzęt grający Vildbjerg Møbelfabrik, Dania, lata 60. 1080,00…" at bounding box center [961, 365] width 205 height 370
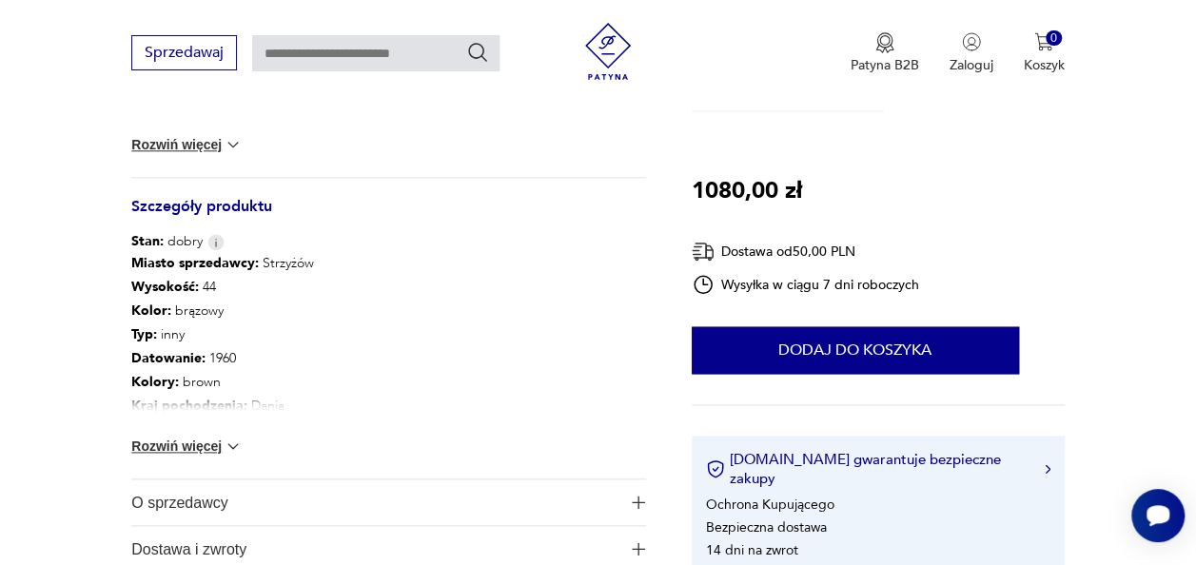
scroll to position [965, 0]
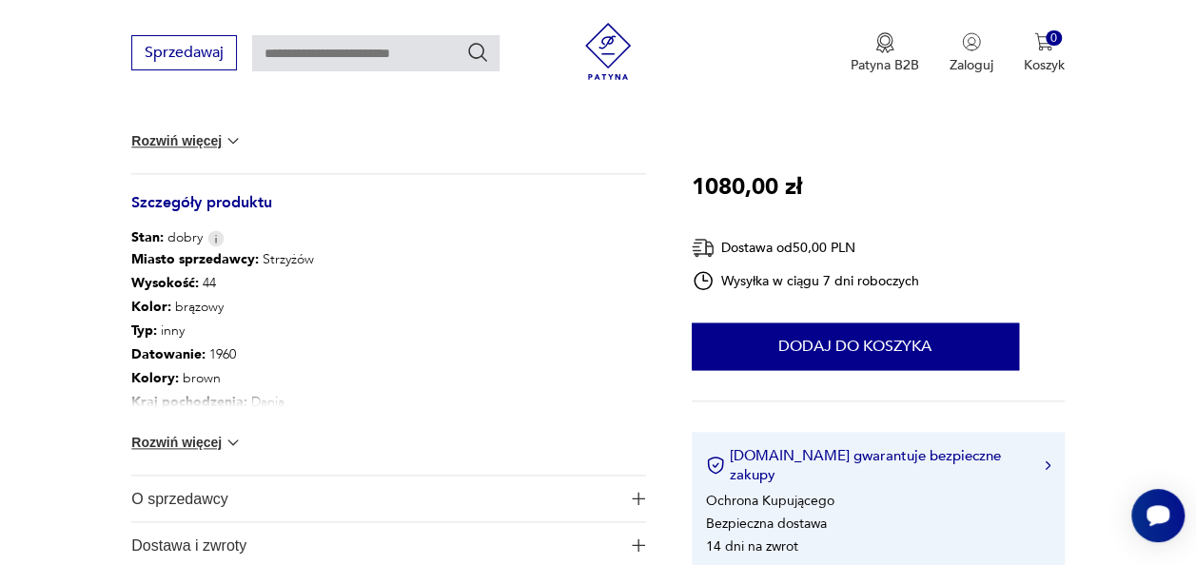
click at [232, 440] on img at bounding box center [233, 442] width 19 height 19
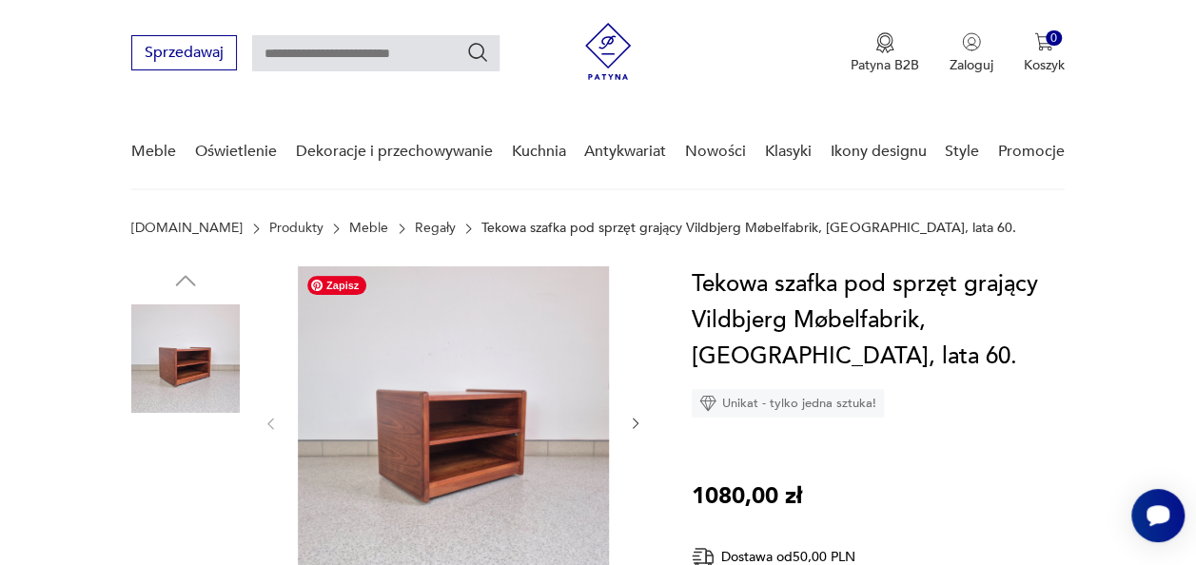
scroll to position [42, 0]
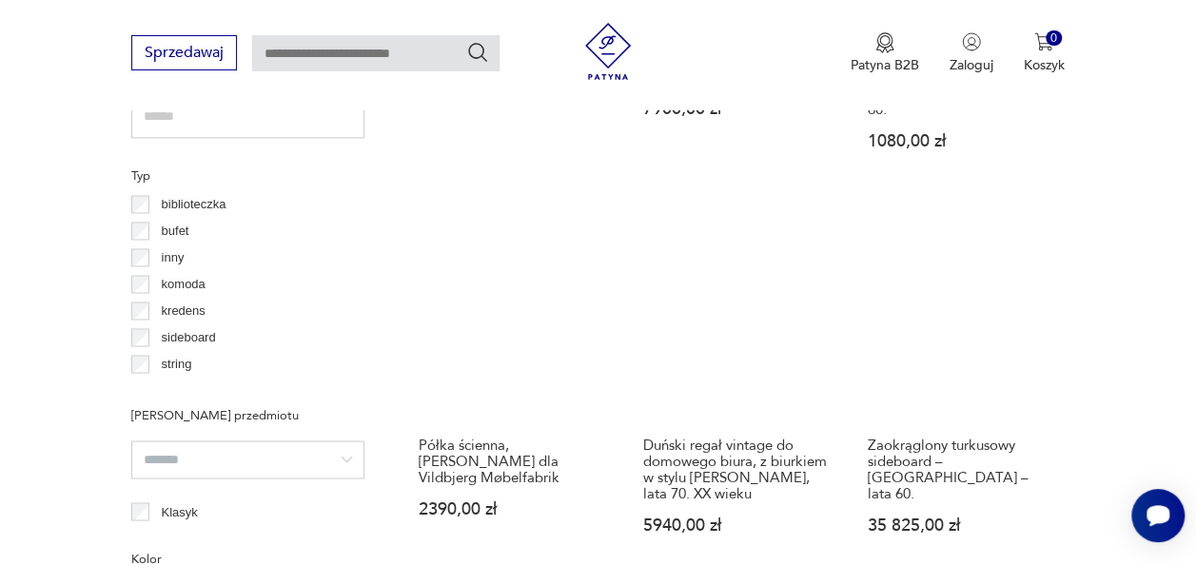
scroll to position [1408, 0]
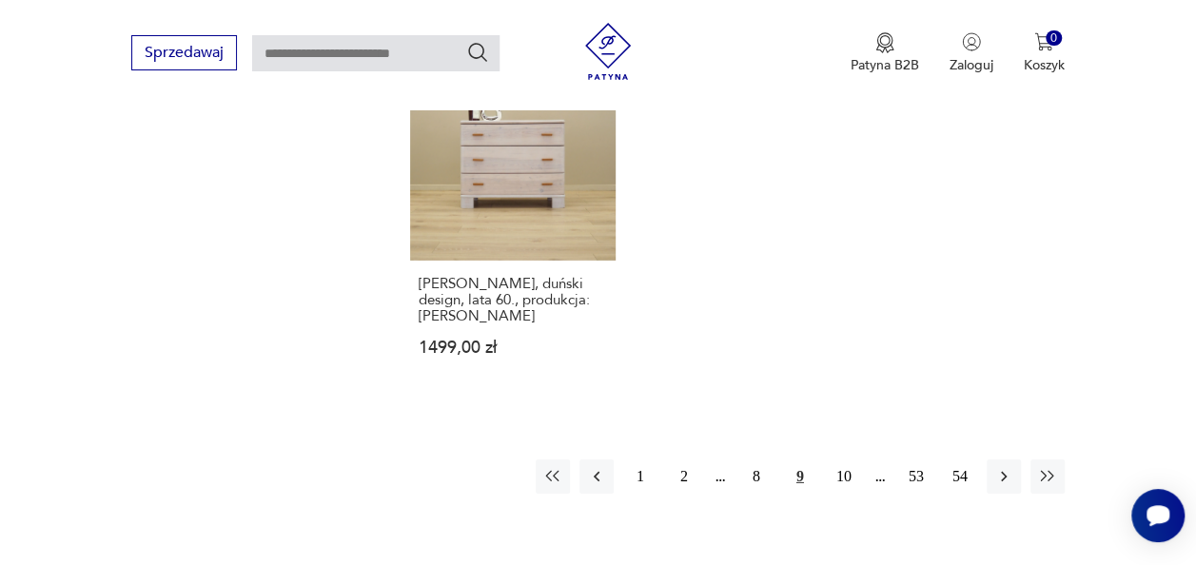
scroll to position [2740, 0]
click at [1003, 465] on icon "button" at bounding box center [1003, 474] width 19 height 19
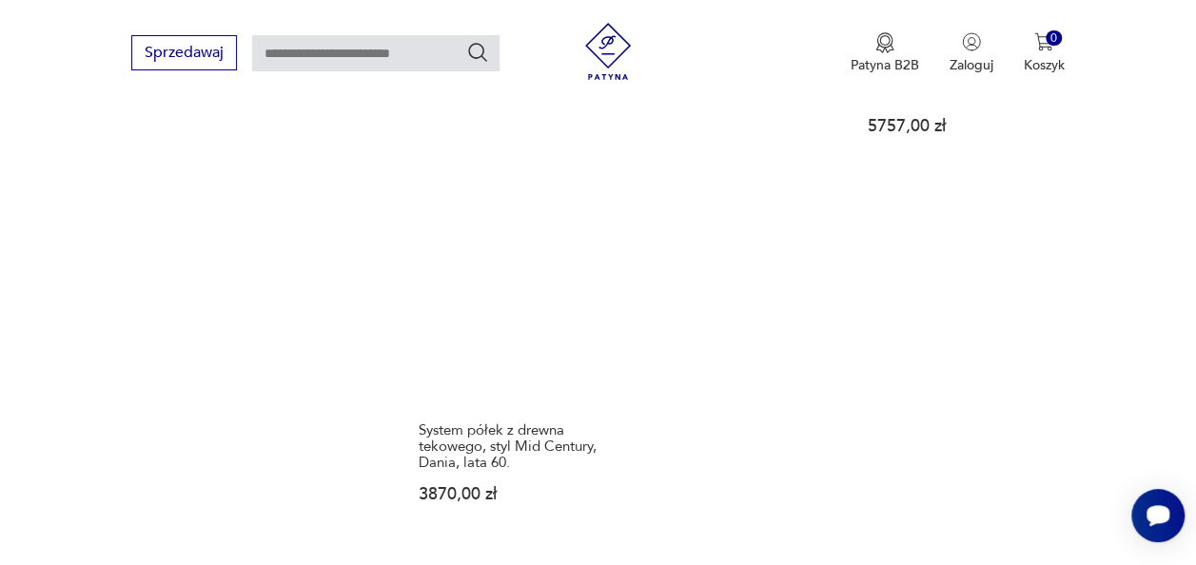
scroll to position [2650, 0]
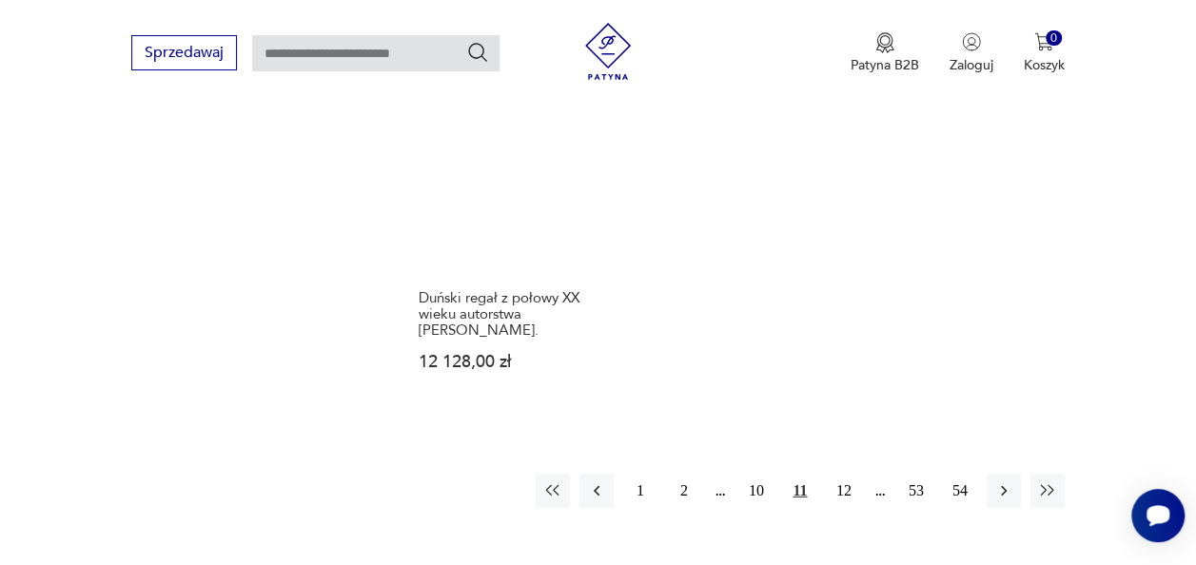
scroll to position [2740, 0]
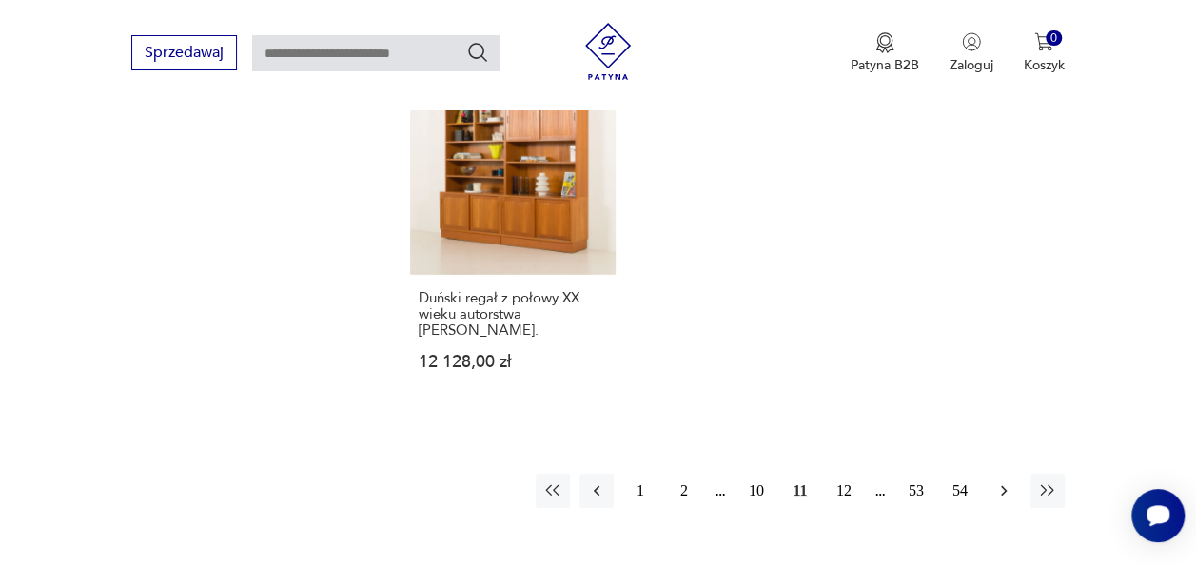
click at [1001, 481] on icon "button" at bounding box center [1003, 490] width 19 height 19
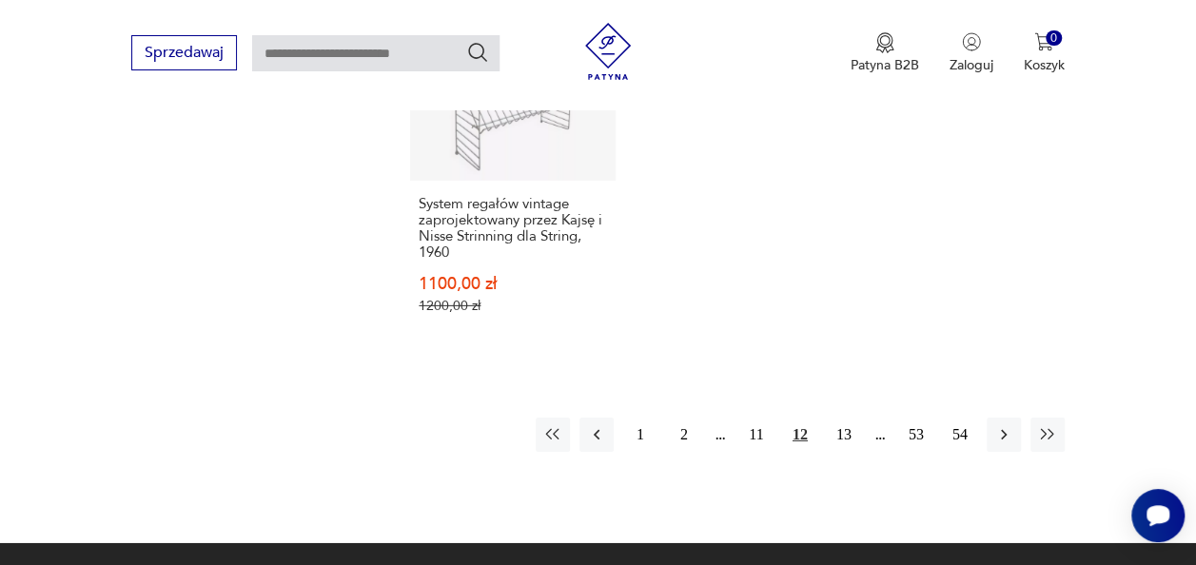
scroll to position [2805, 0]
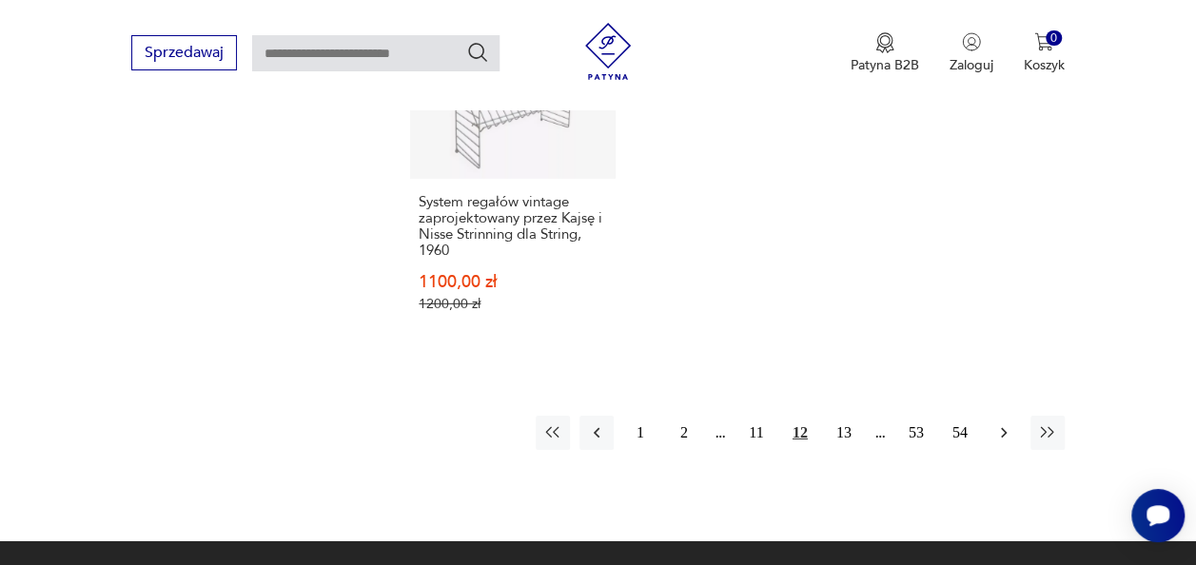
click at [1007, 423] on icon "button" at bounding box center [1003, 432] width 19 height 19
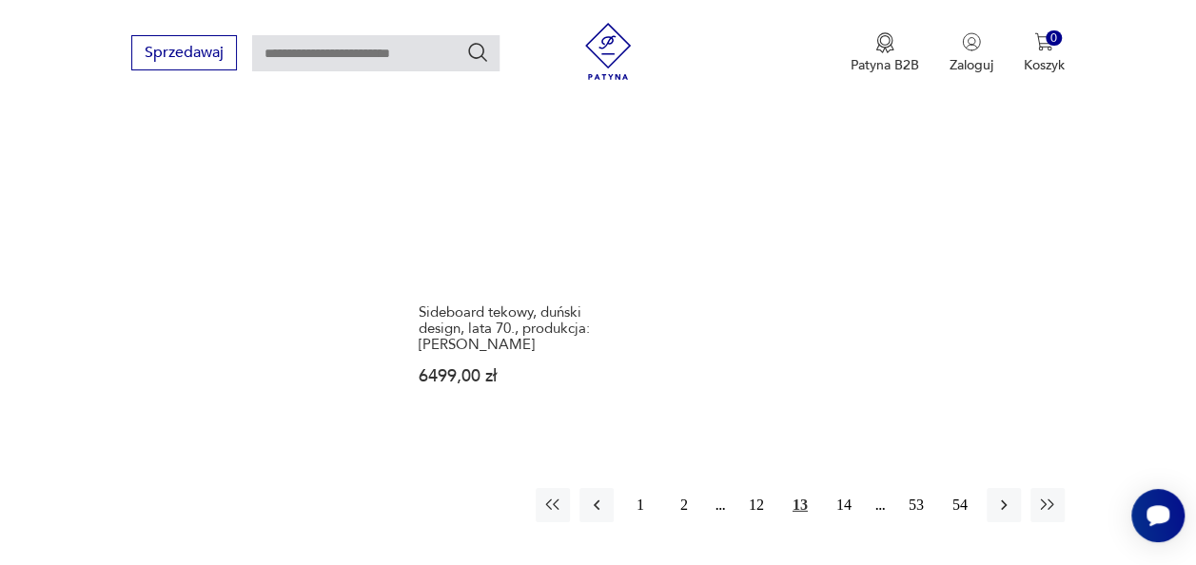
scroll to position [2690, 0]
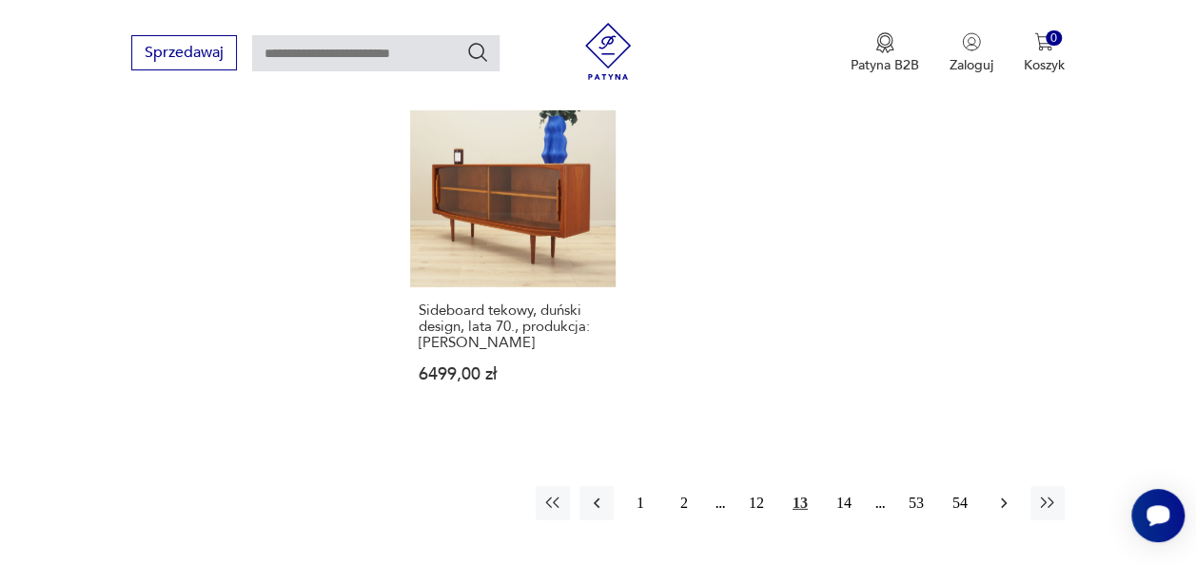
click at [1012, 486] on button "button" at bounding box center [1004, 503] width 34 height 34
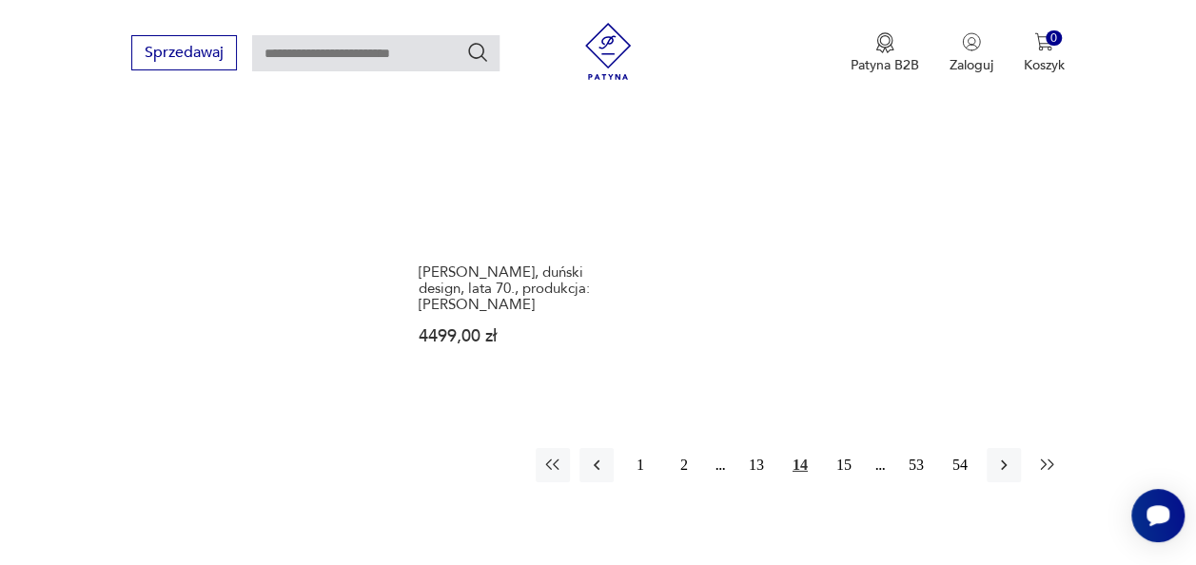
scroll to position [2757, 0]
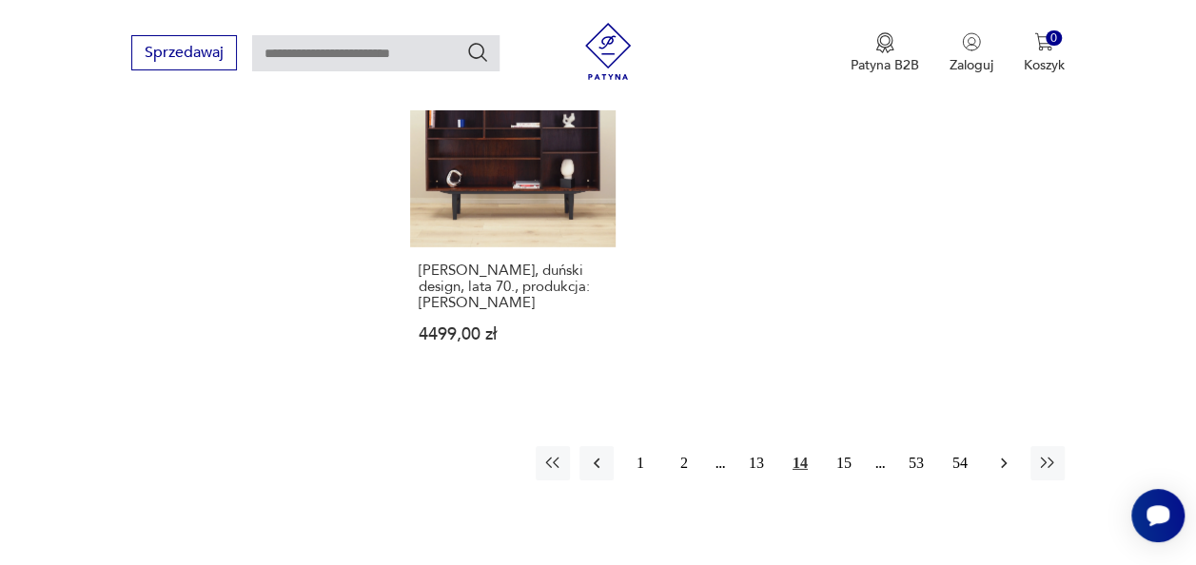
click at [1001, 454] on icon "button" at bounding box center [1003, 463] width 19 height 19
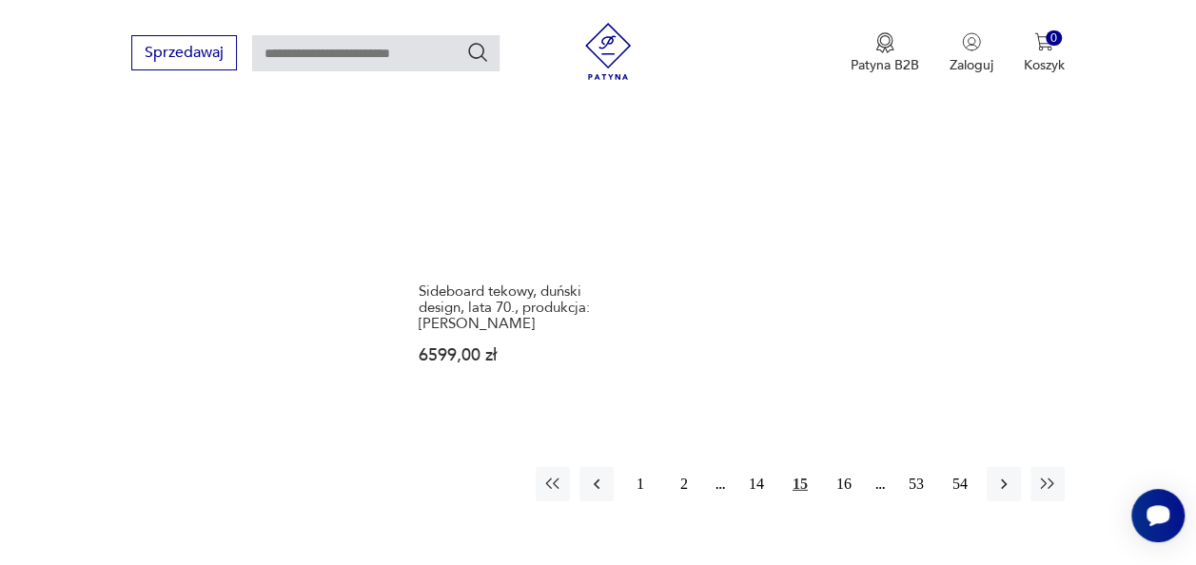
scroll to position [2675, 0]
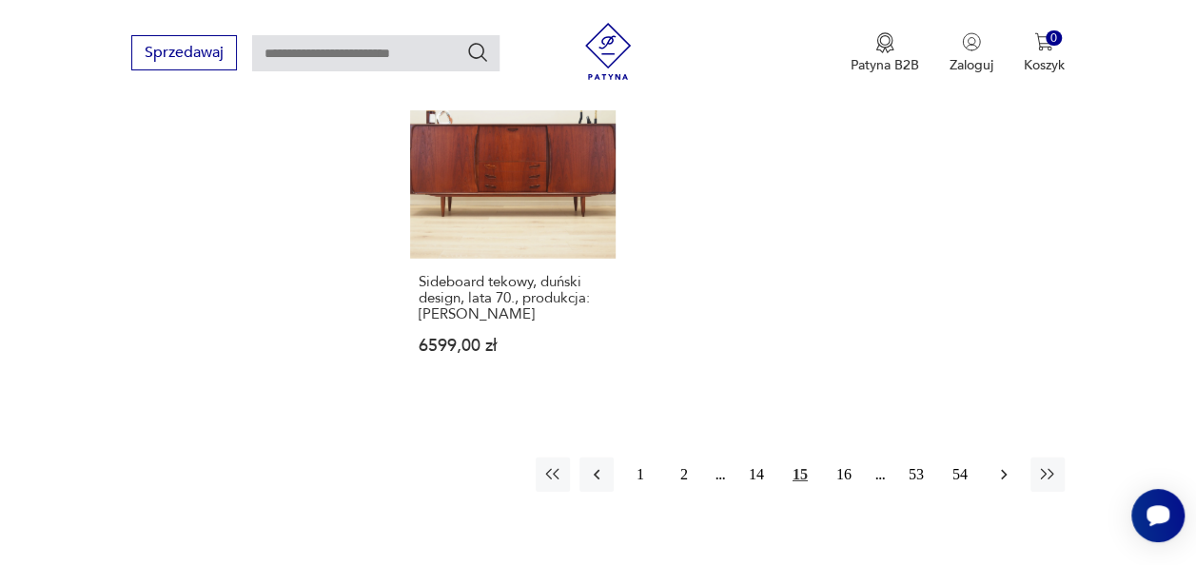
click at [1008, 479] on icon "button" at bounding box center [1003, 474] width 19 height 19
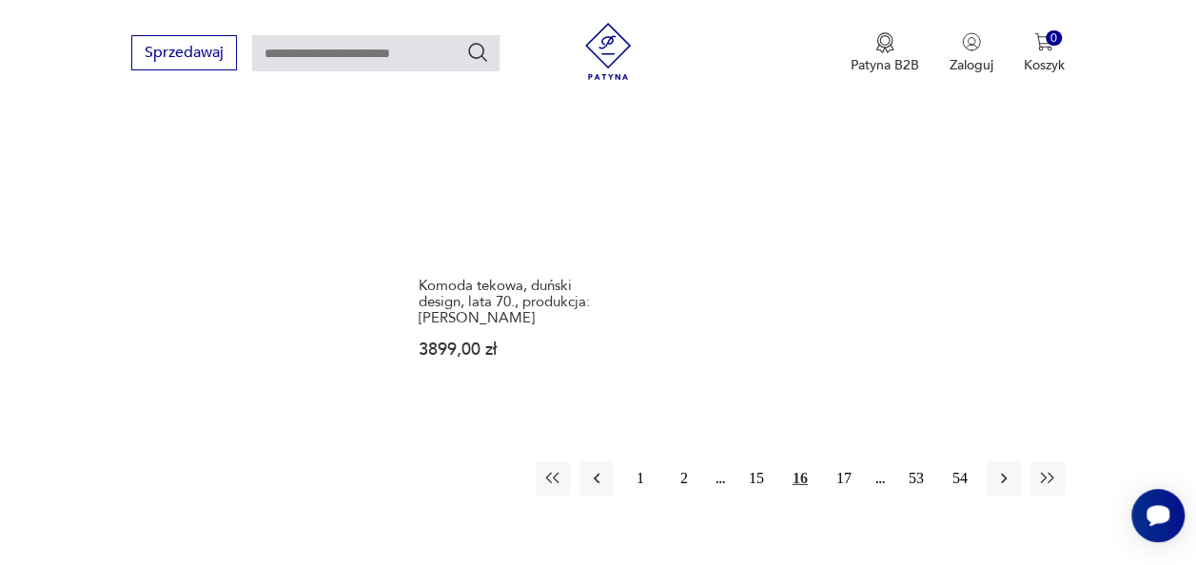
scroll to position [2677, 0]
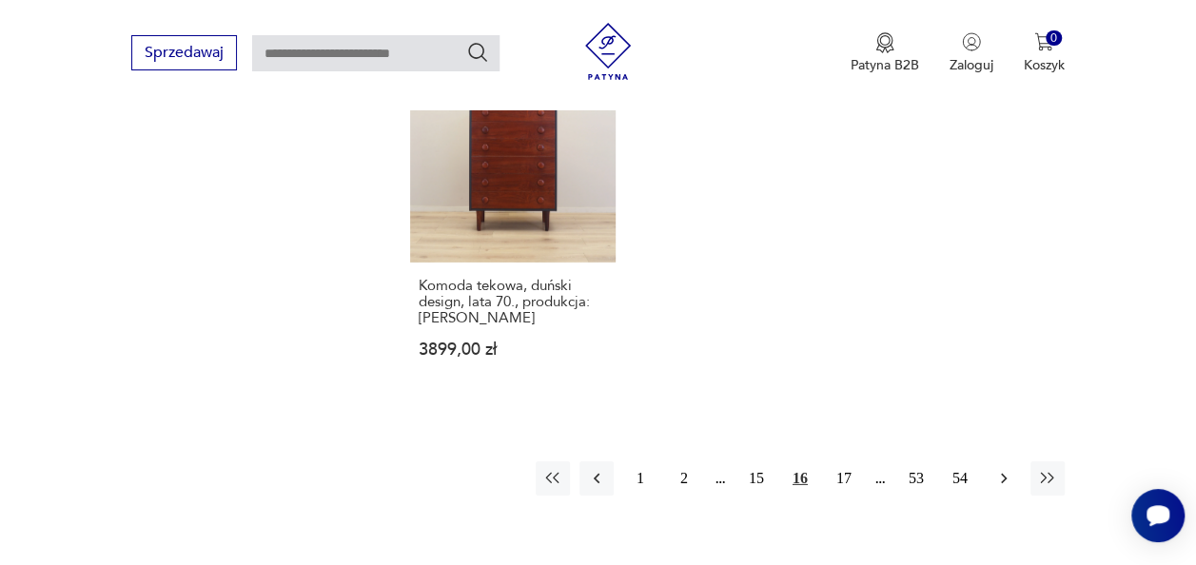
click at [1008, 477] on icon "button" at bounding box center [1003, 478] width 19 height 19
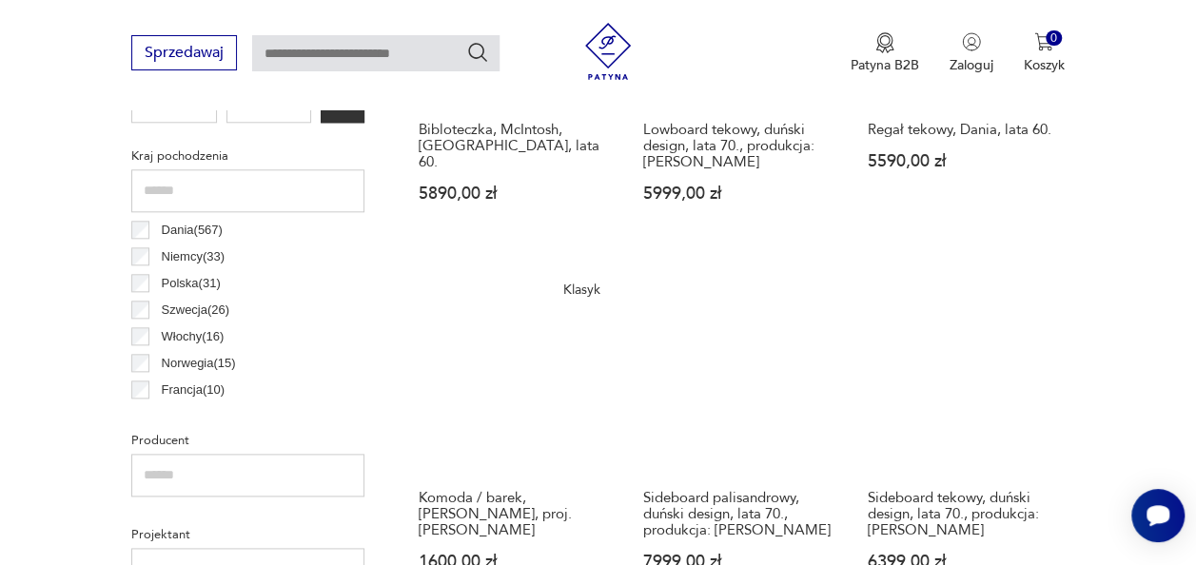
scroll to position [955, 0]
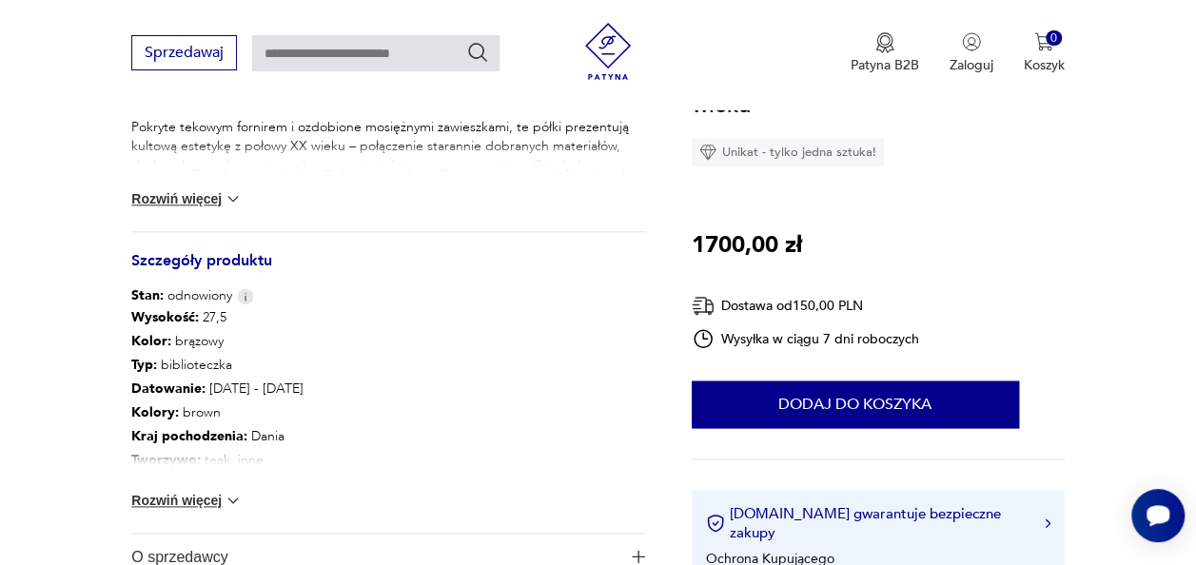
scroll to position [935, 0]
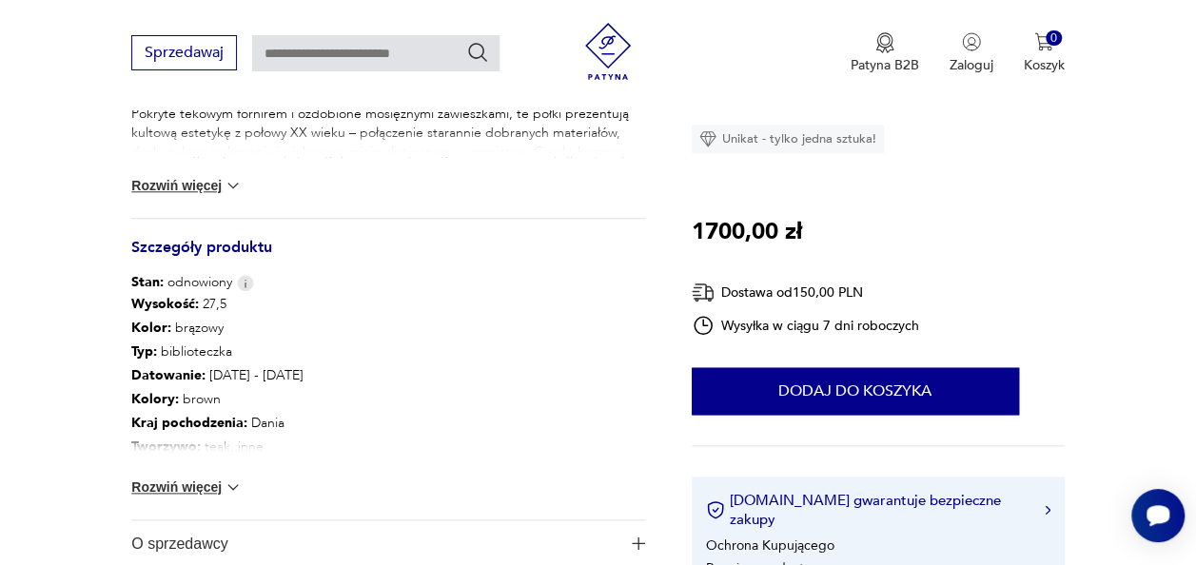
click at [234, 481] on img at bounding box center [233, 487] width 19 height 19
